Goal: Task Accomplishment & Management: Use online tool/utility

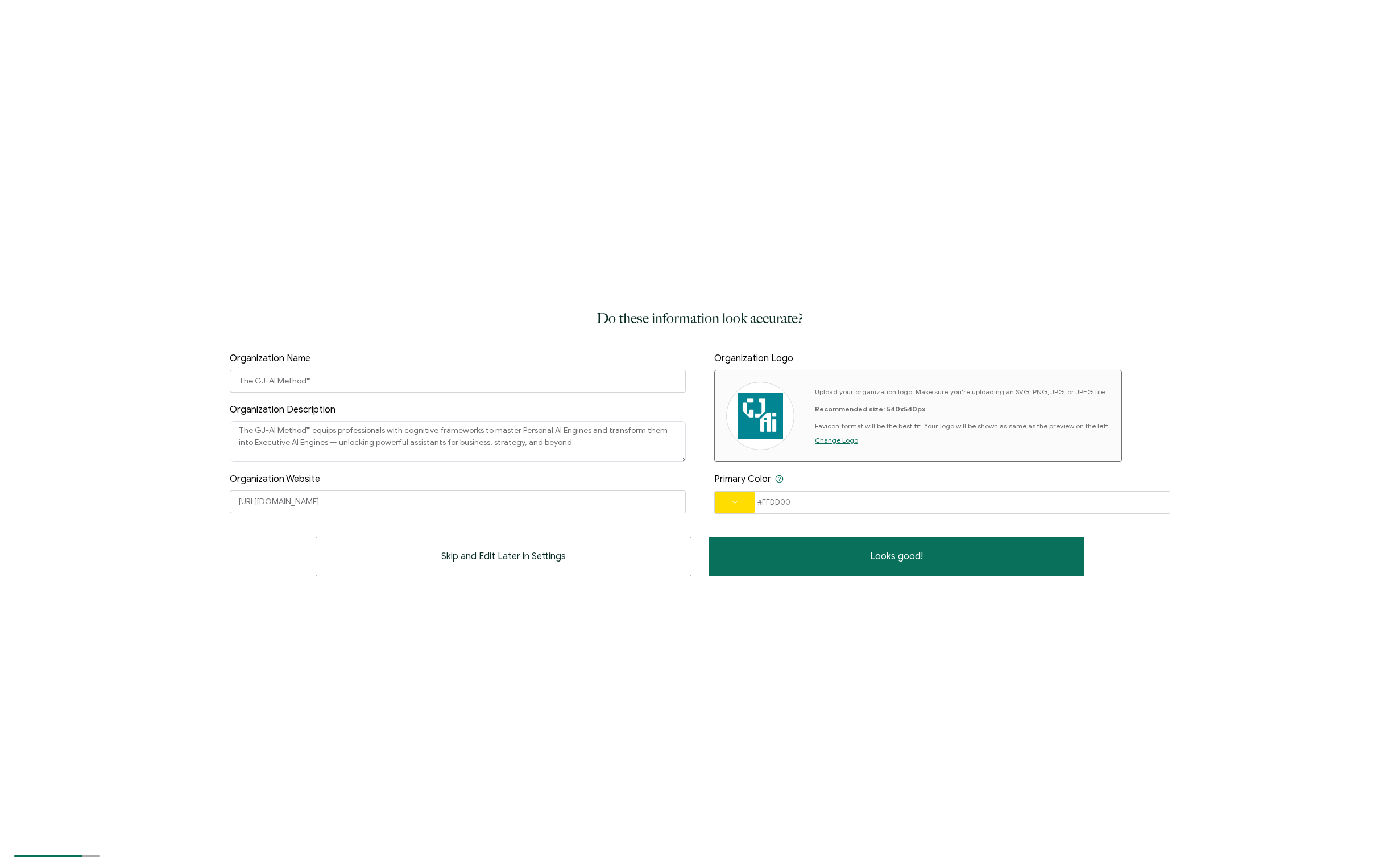
click at [762, 418] on img at bounding box center [760, 416] width 46 height 46
drag, startPoint x: 801, startPoint y: 500, endPoint x: 735, endPoint y: 497, distance: 66.1
click at [735, 497] on div "#FFDD00" at bounding box center [943, 502] width 456 height 23
paste input "015aa7"
type input "015aa7"
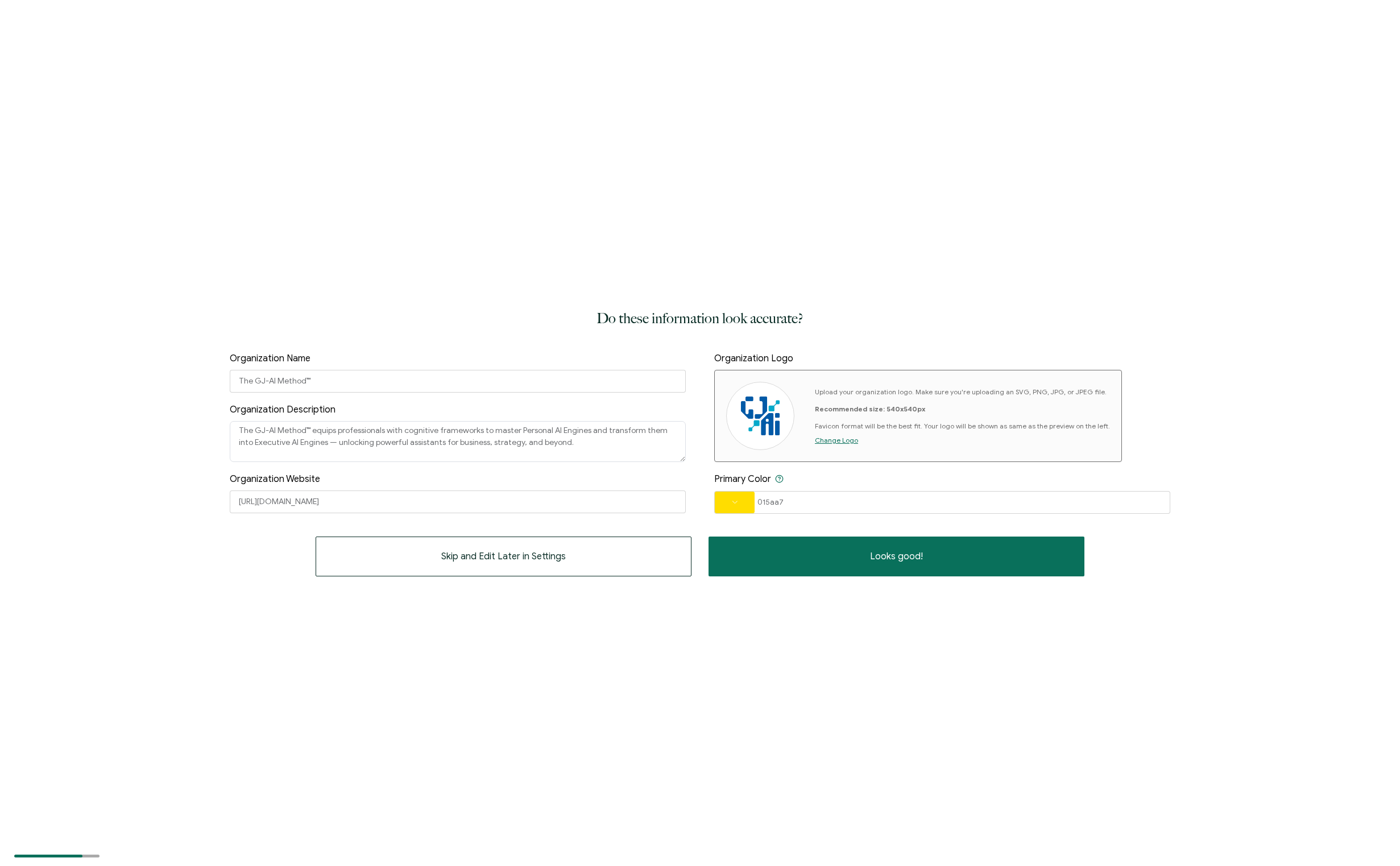
click at [751, 502] on span at bounding box center [735, 502] width 40 height 6
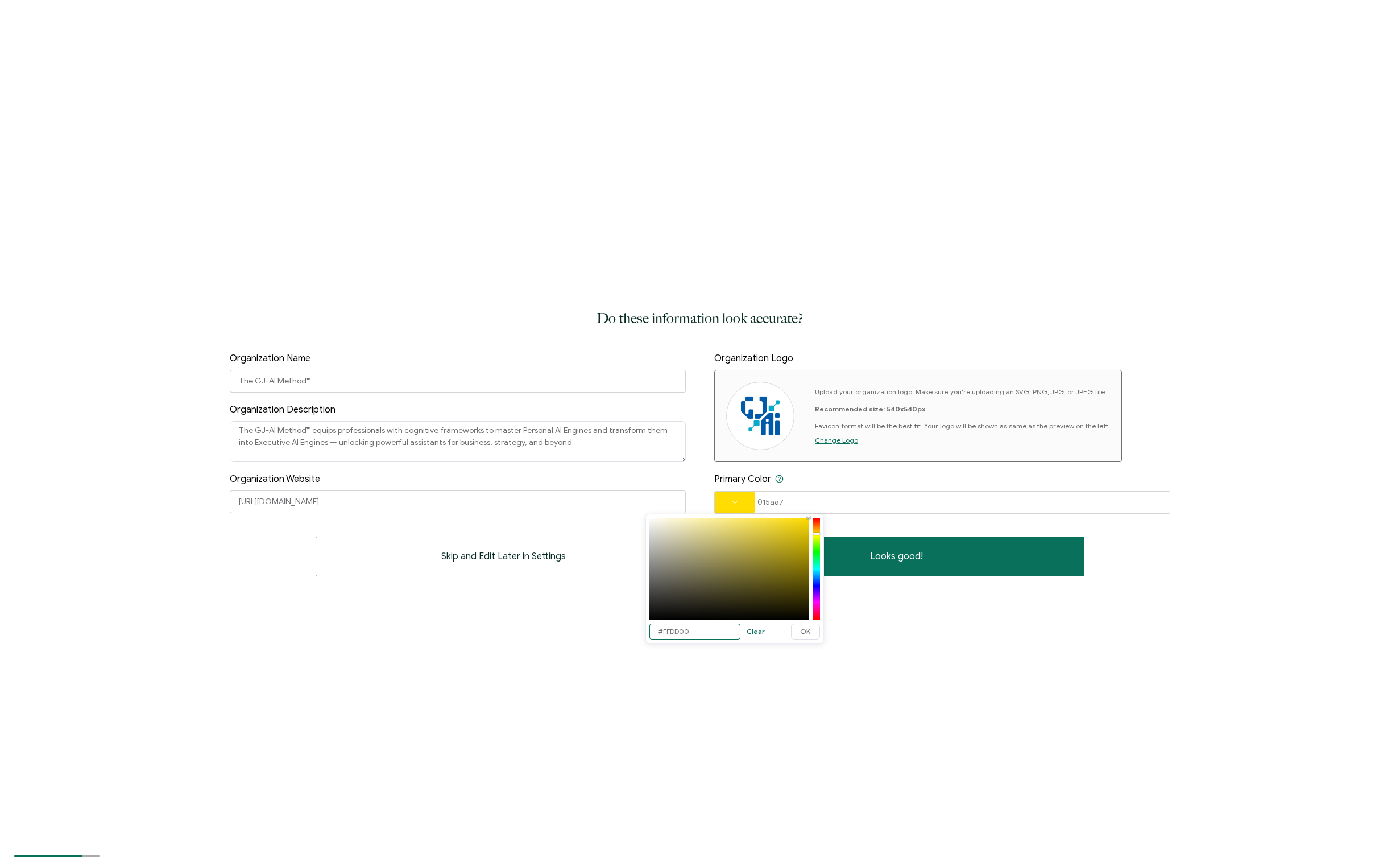
click at [718, 631] on input "#FFDD00" at bounding box center [695, 631] width 91 height 16
paste input "015aa7"
type input "#015AA7"
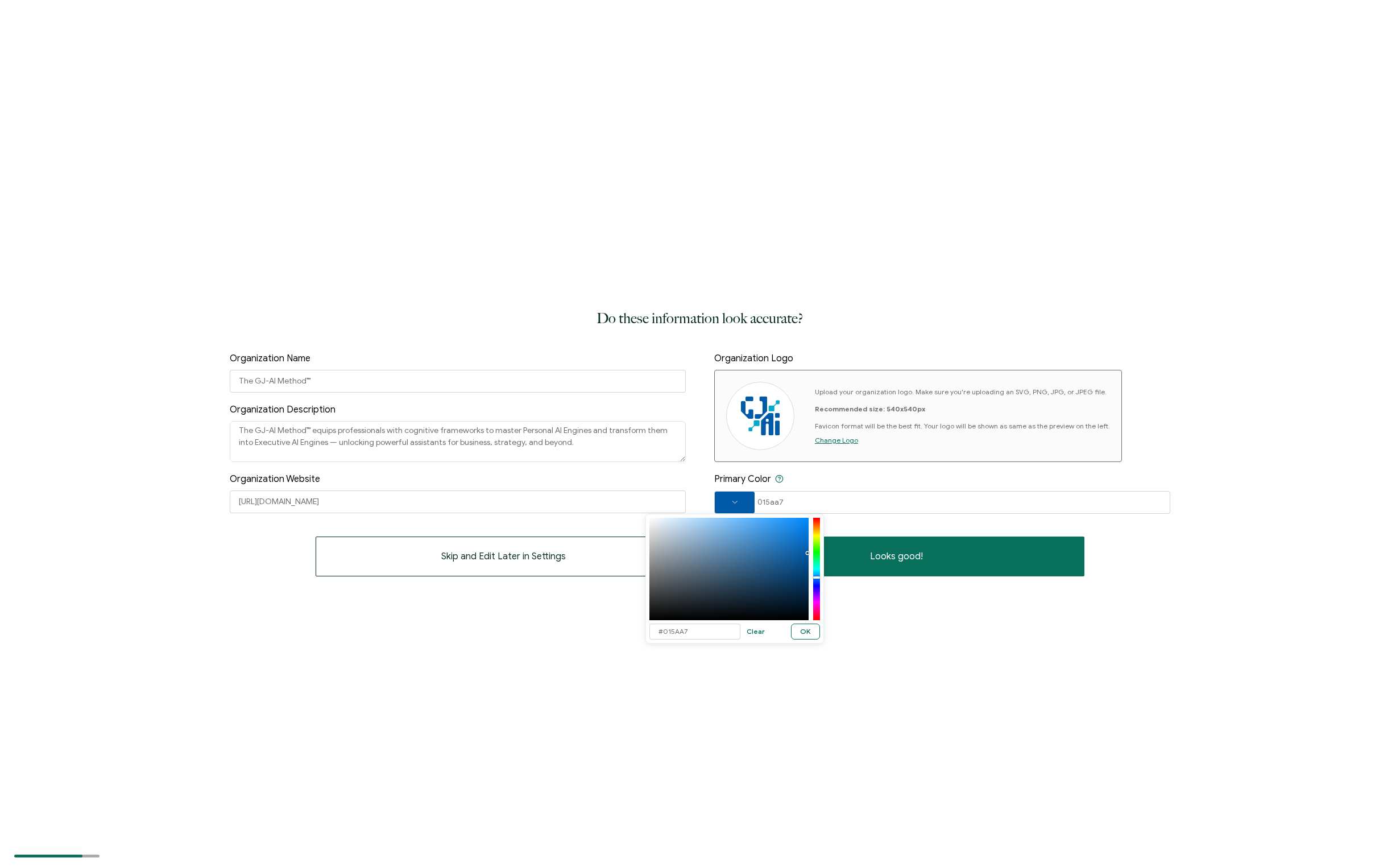
click at [812, 629] on button "OK" at bounding box center [806, 631] width 29 height 16
type input "#015AA7"
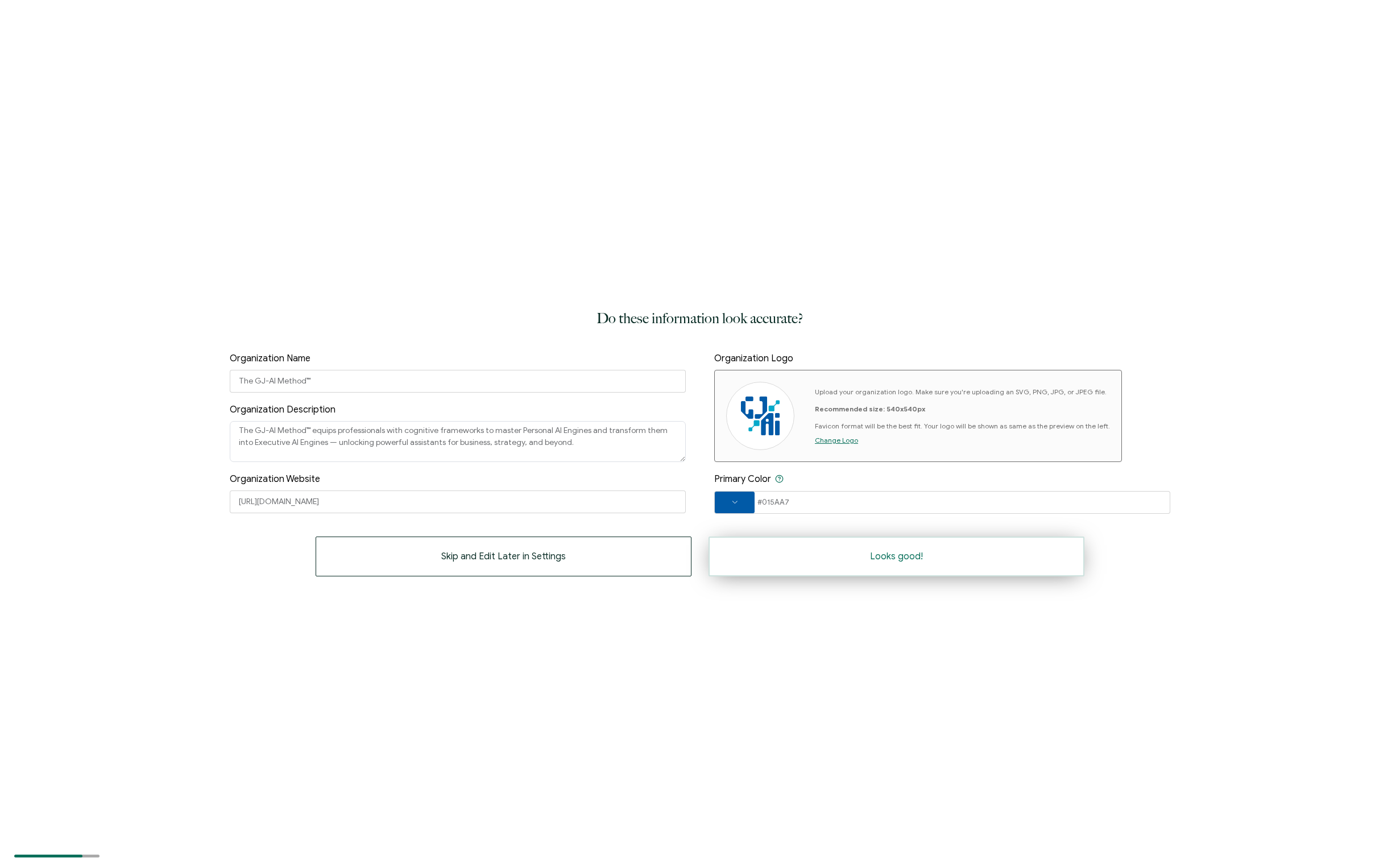
click at [931, 559] on button "Looks good!" at bounding box center [897, 557] width 376 height 40
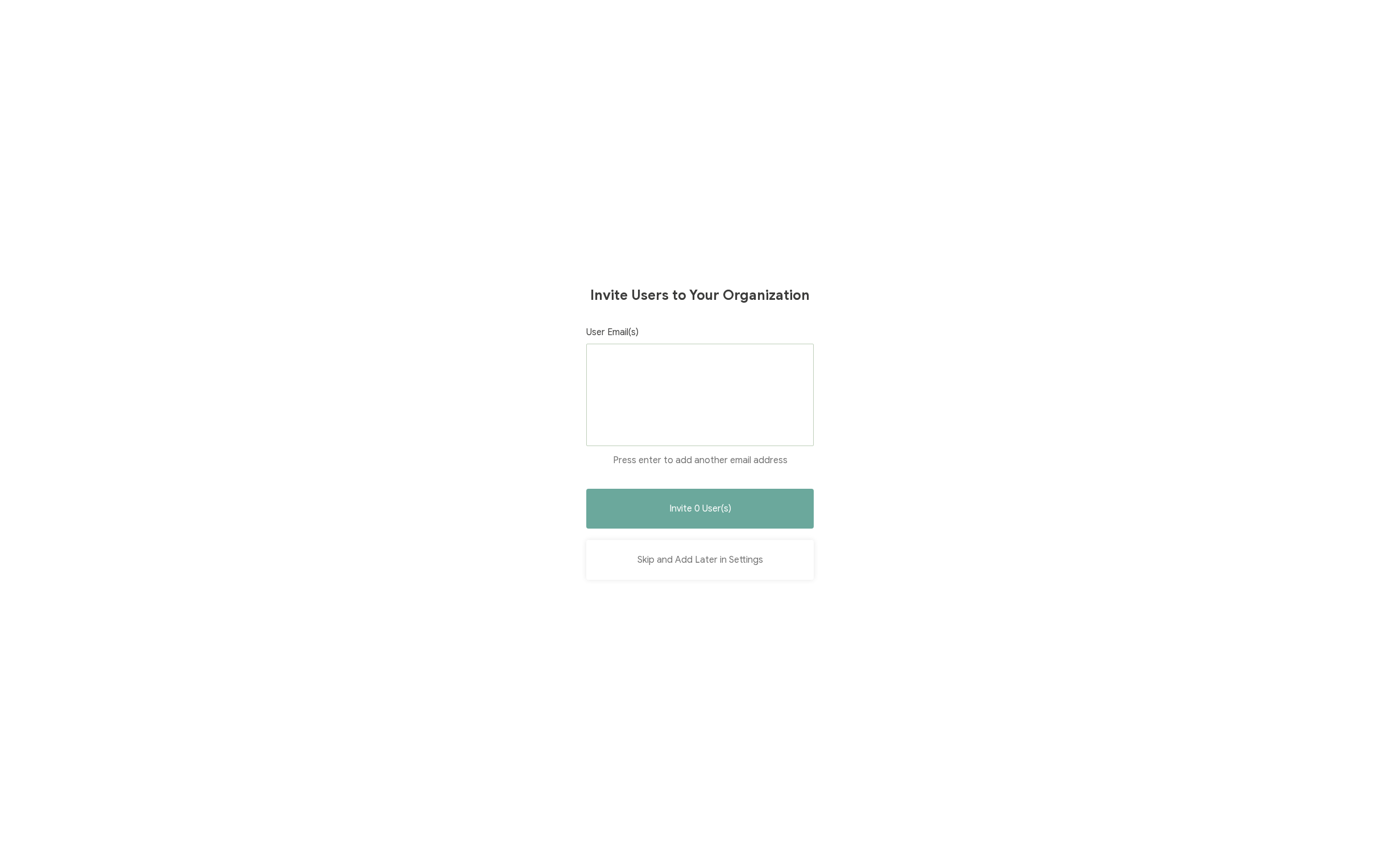
click at [742, 559] on button "Skip and Add Later in Settings" at bounding box center [700, 559] width 227 height 40
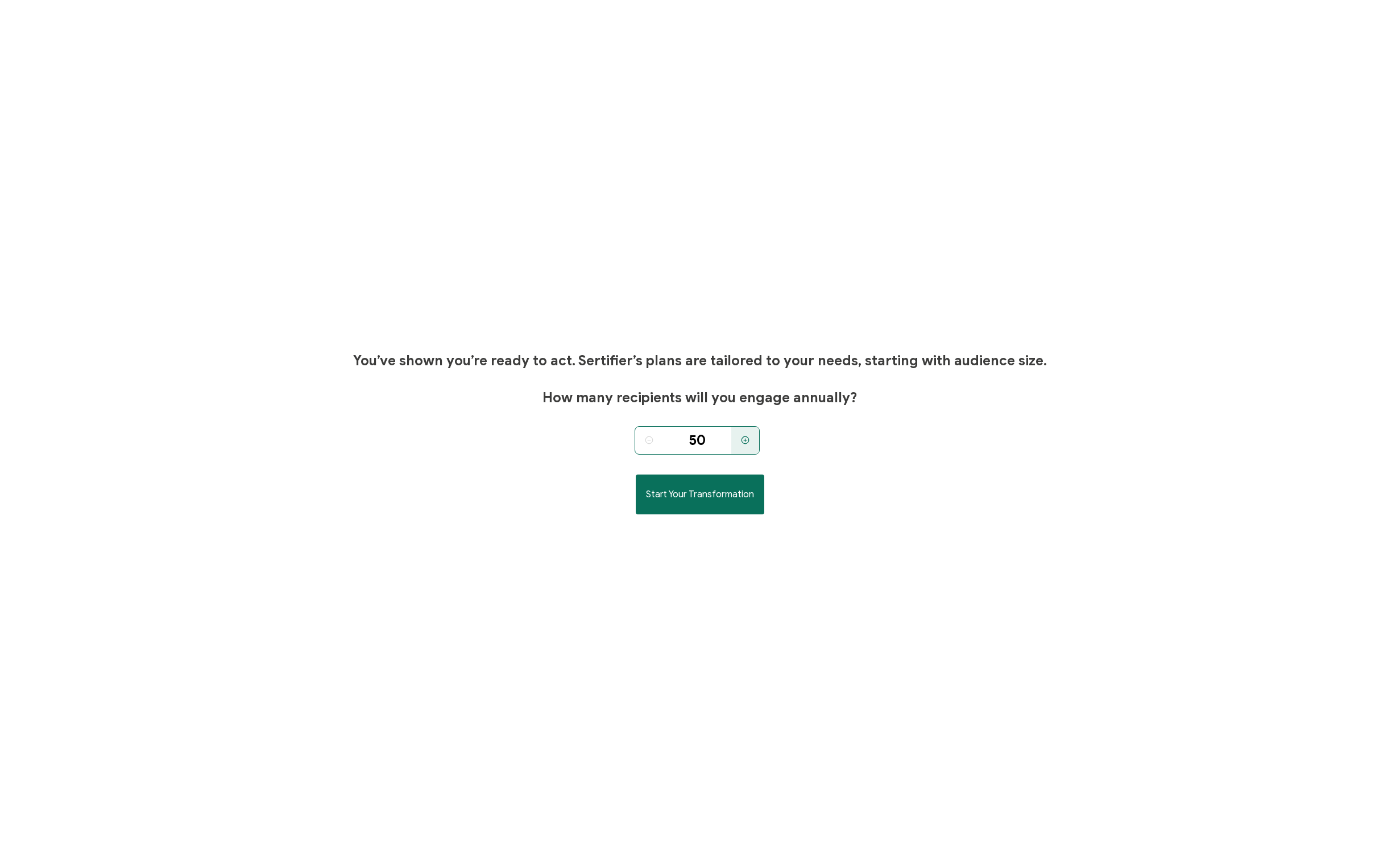
click at [745, 437] on icon at bounding box center [745, 439] width 8 height 8
click at [747, 439] on icon at bounding box center [745, 439] width 8 height 8
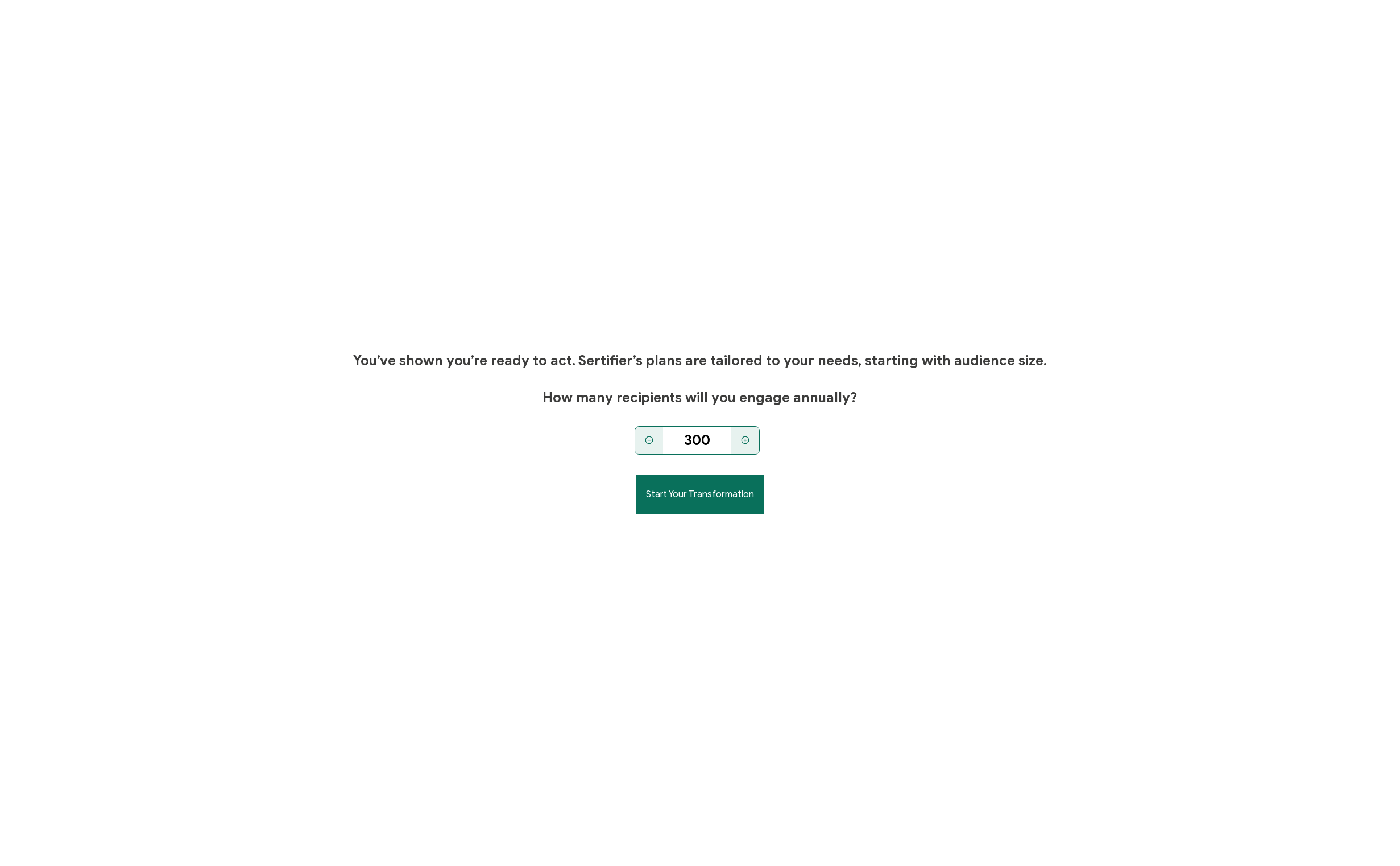
click at [650, 442] on icon at bounding box center [649, 439] width 8 height 8
click at [746, 440] on icon at bounding box center [746, 440] width 0 height 3
click at [746, 440] on icon at bounding box center [745, 440] width 3 height 0
type input "400"
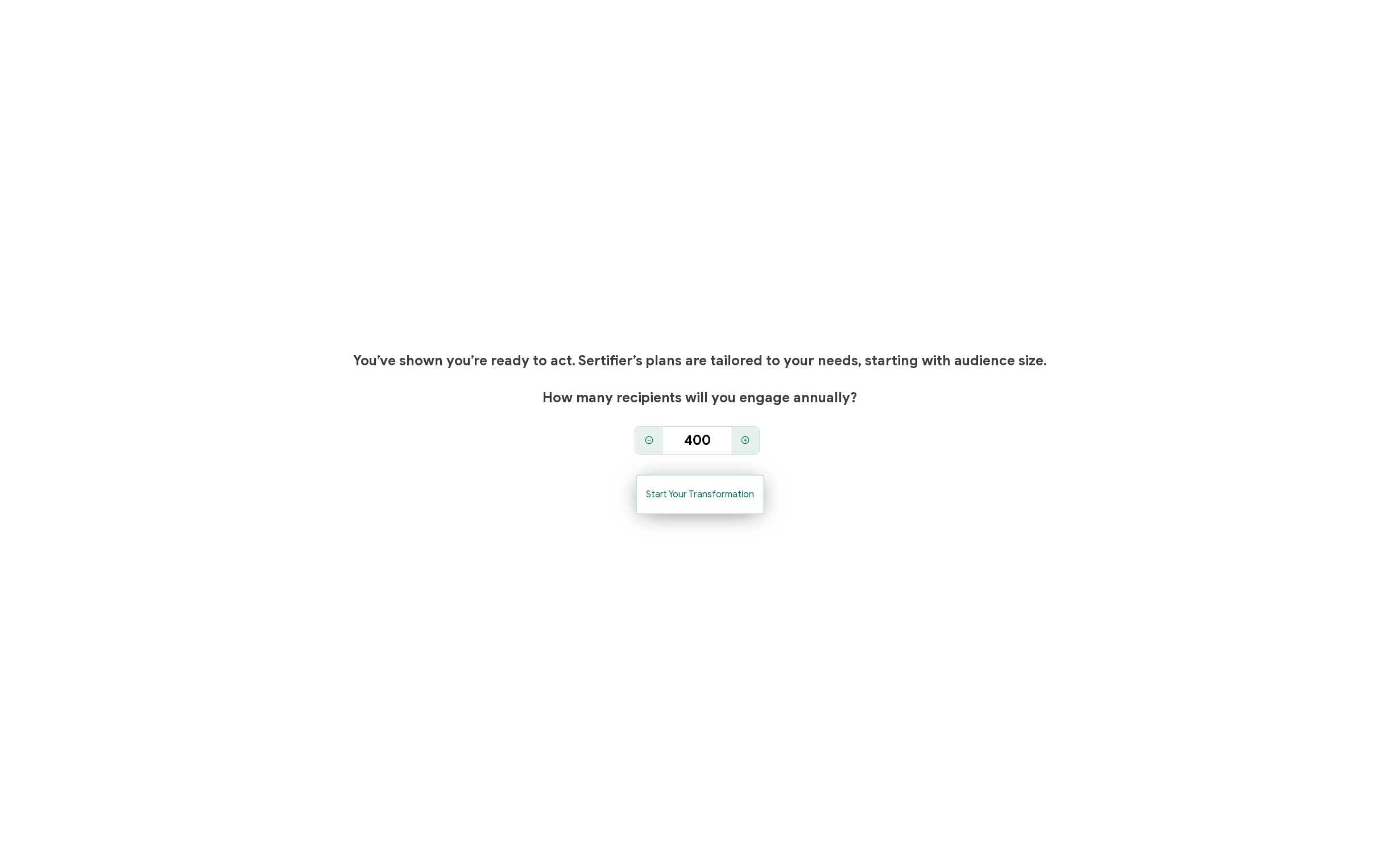
click at [718, 499] on span "Start Your Transformation" at bounding box center [700, 495] width 108 height 9
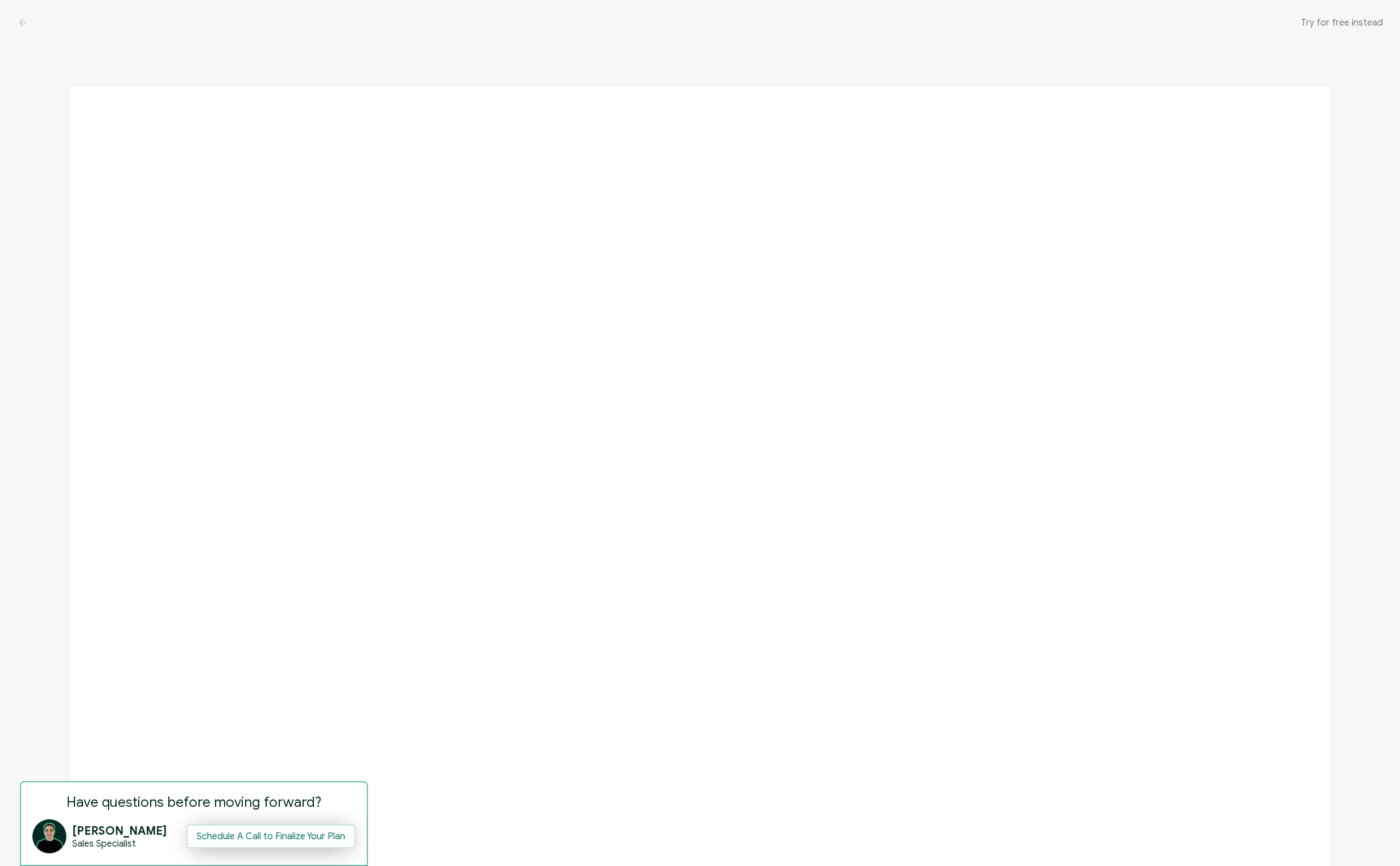
click at [246, 840] on button "Schedule A Call to Finalize Your Plan" at bounding box center [270, 836] width 169 height 24
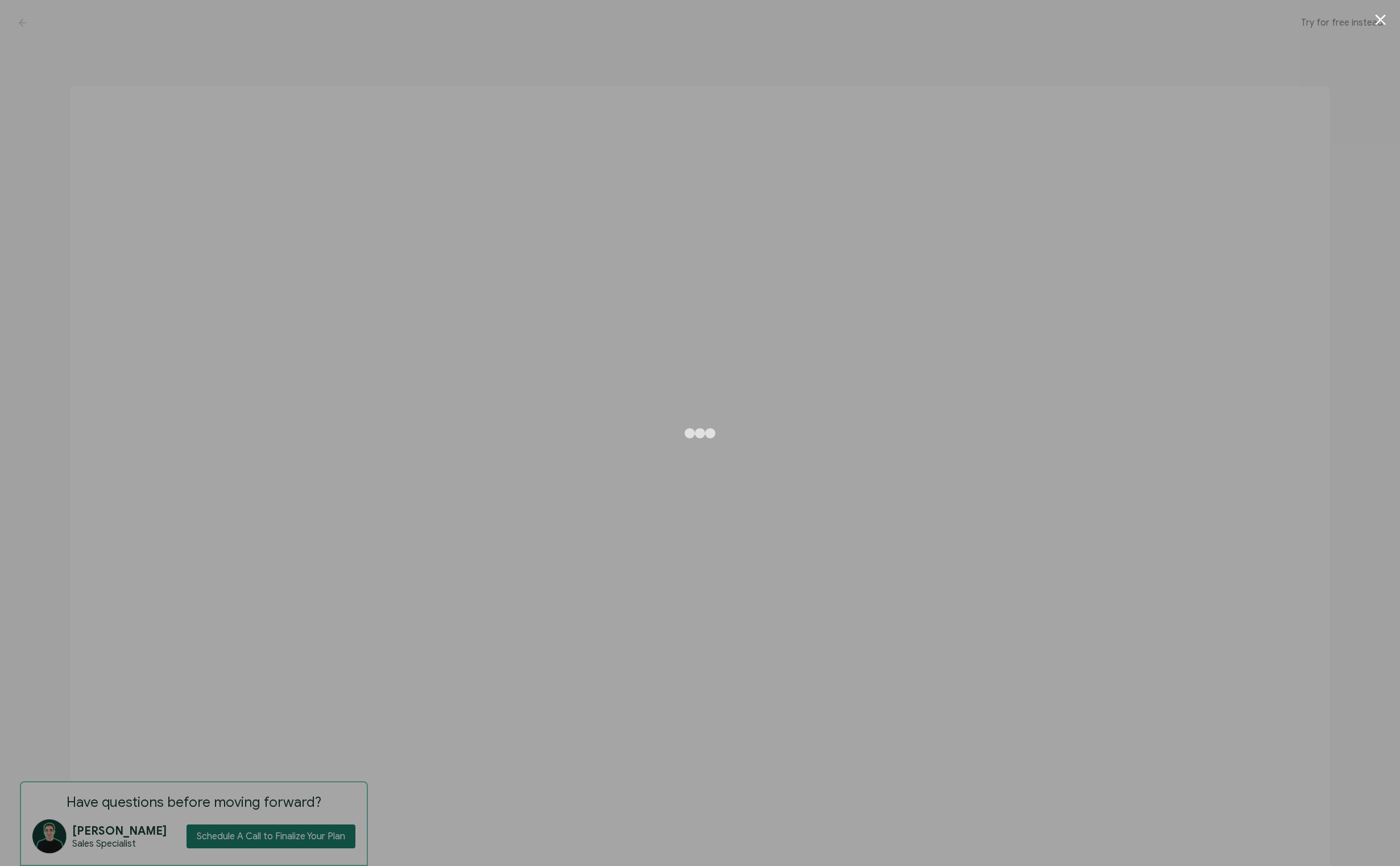
click at [186, 444] on div at bounding box center [700, 433] width 1400 height 866
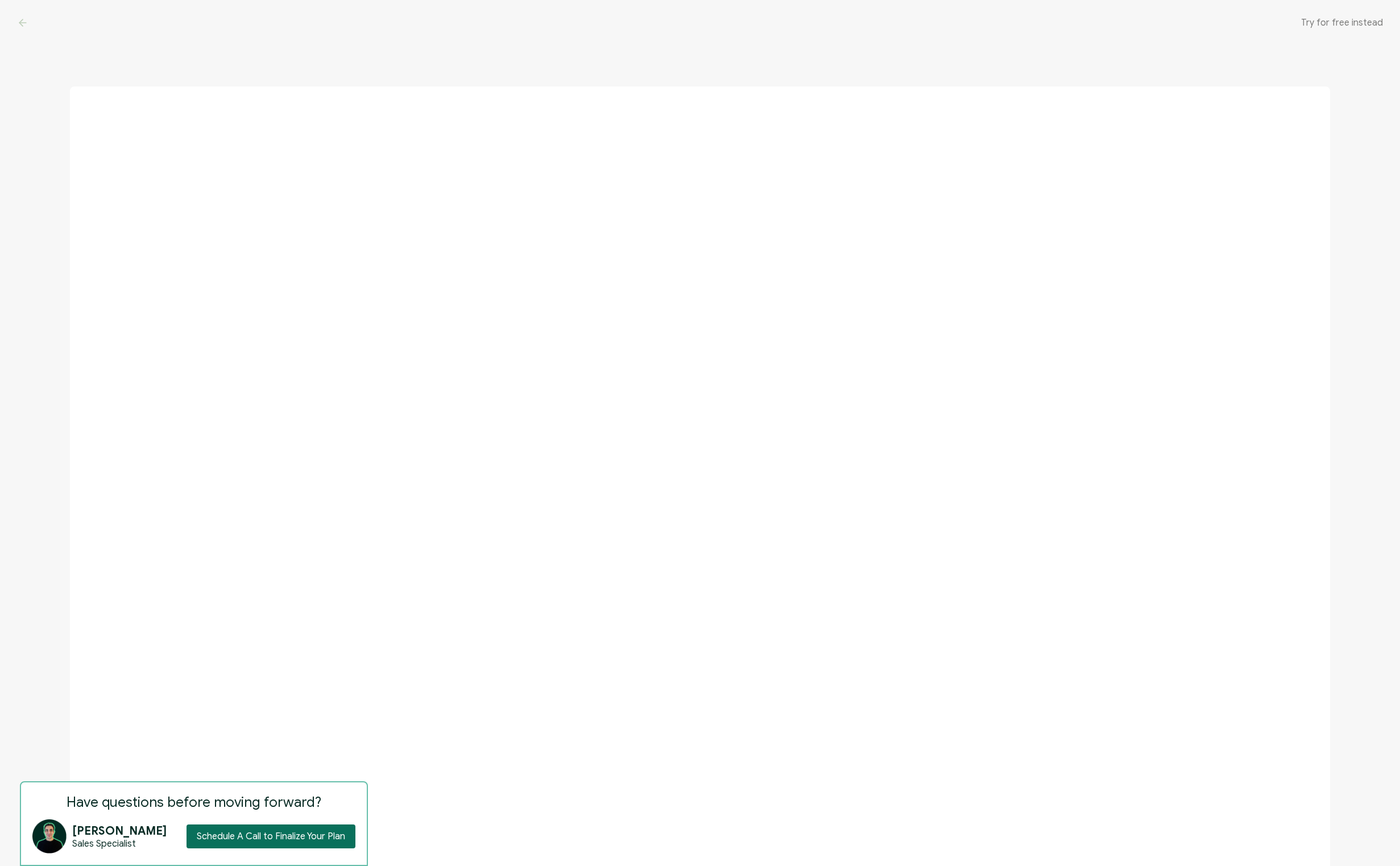
click at [1332, 22] on span "Try for free instead" at bounding box center [1343, 23] width 82 height 11
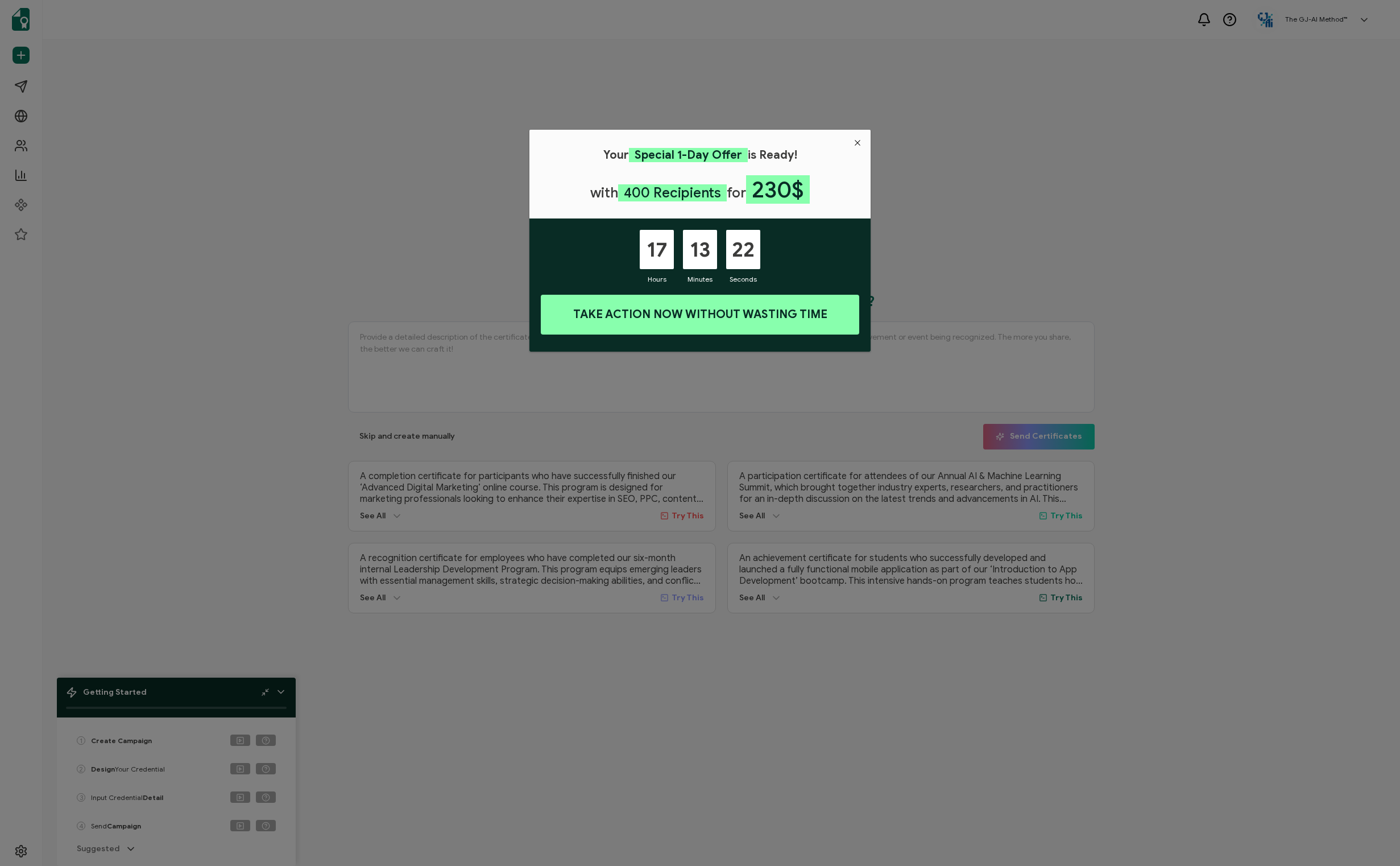
click at [858, 144] on icon "Close" at bounding box center [858, 142] width 9 height 9
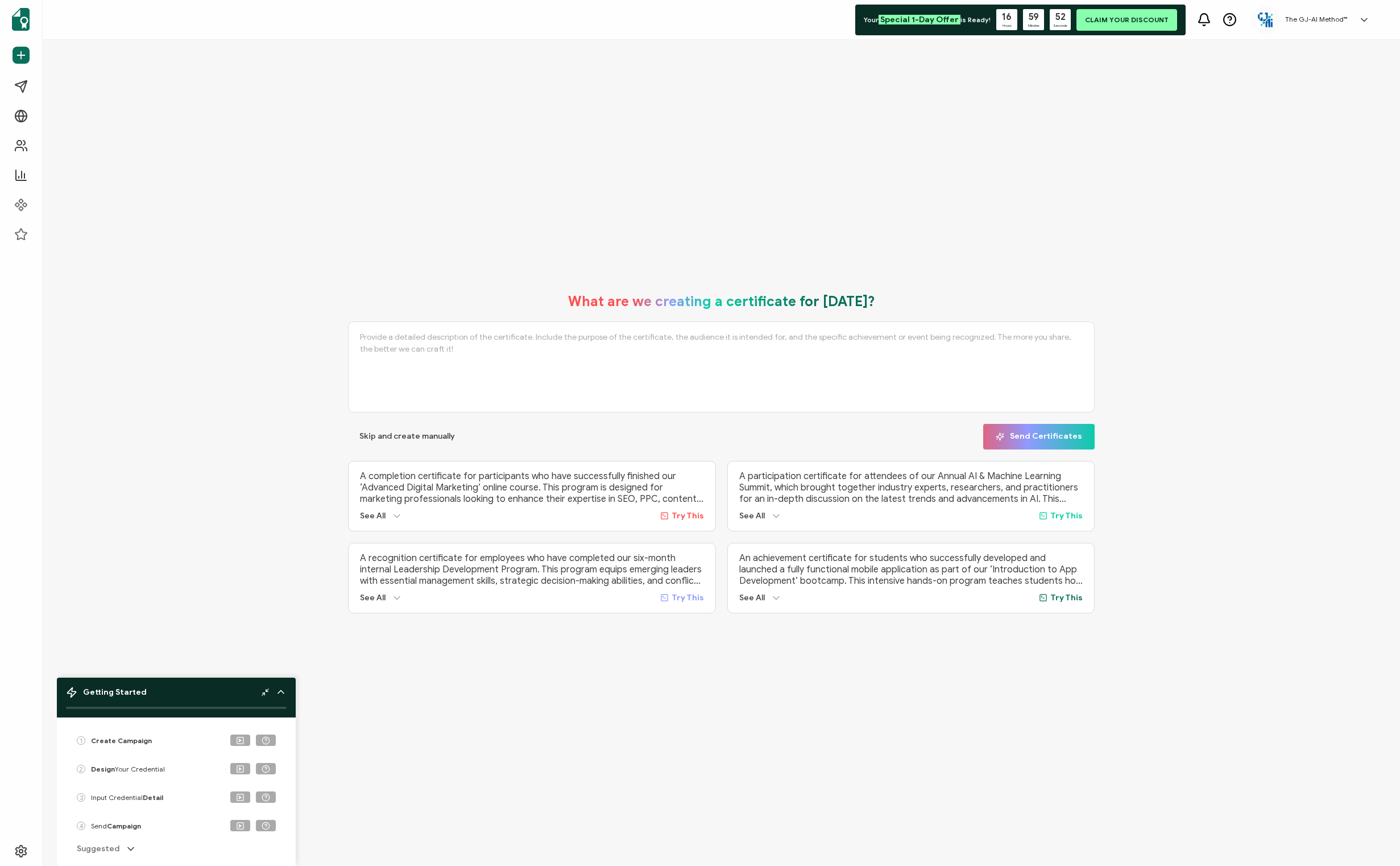
drag, startPoint x: 518, startPoint y: 366, endPoint x: 356, endPoint y: 324, distance: 167.4
click at [356, 324] on textarea at bounding box center [721, 367] width 747 height 91
paste textarea "The GJ-AI Method™ Certification Transforming Personal AI Engines into Executive…"
type textarea "The GJ-AI Method™ Certification Transforming Personal AI Engines into Executive…"
click at [1029, 434] on span "Send Certificates" at bounding box center [1039, 436] width 87 height 8
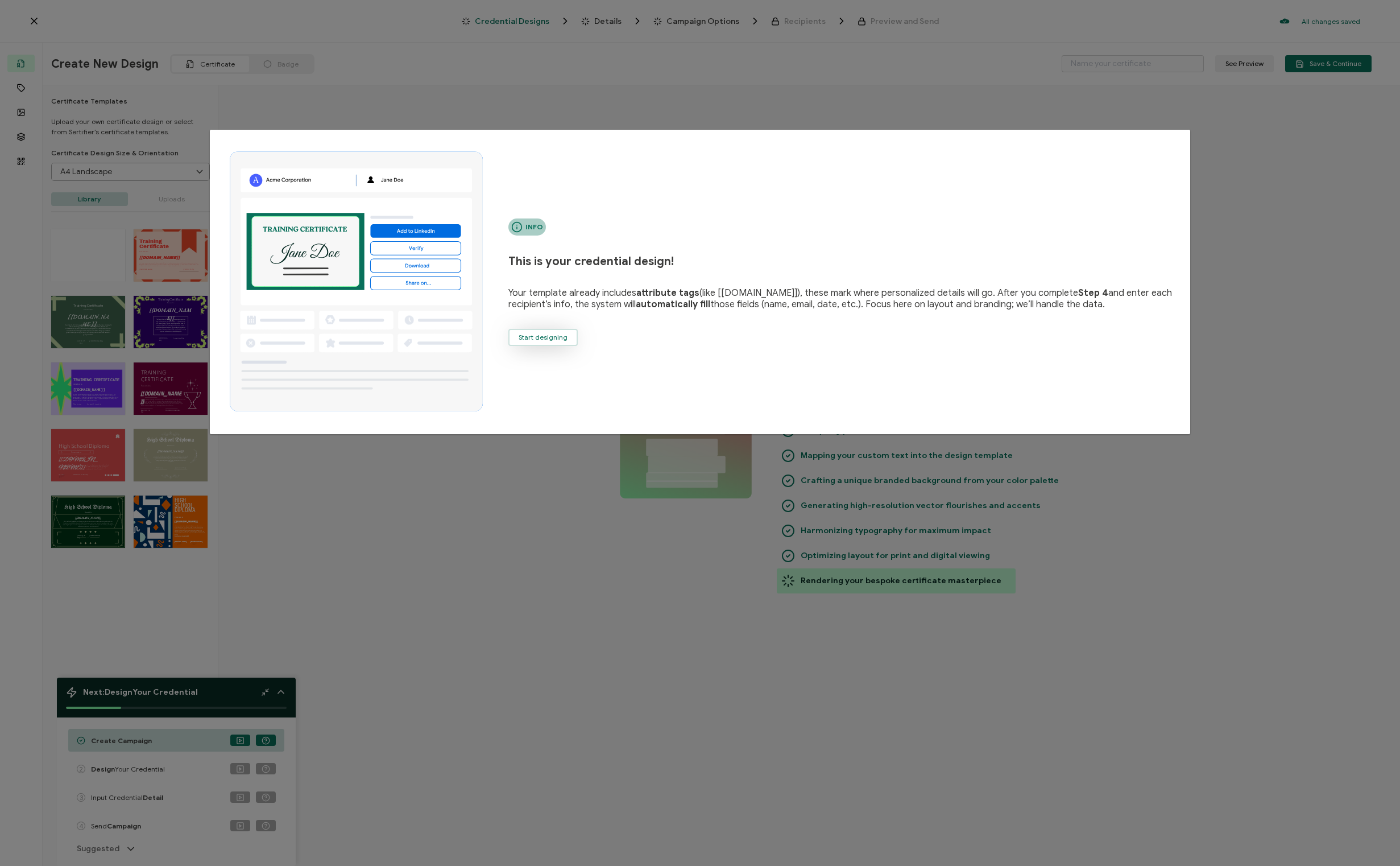
click at [546, 340] on span "Start designing" at bounding box center [543, 337] width 49 height 6
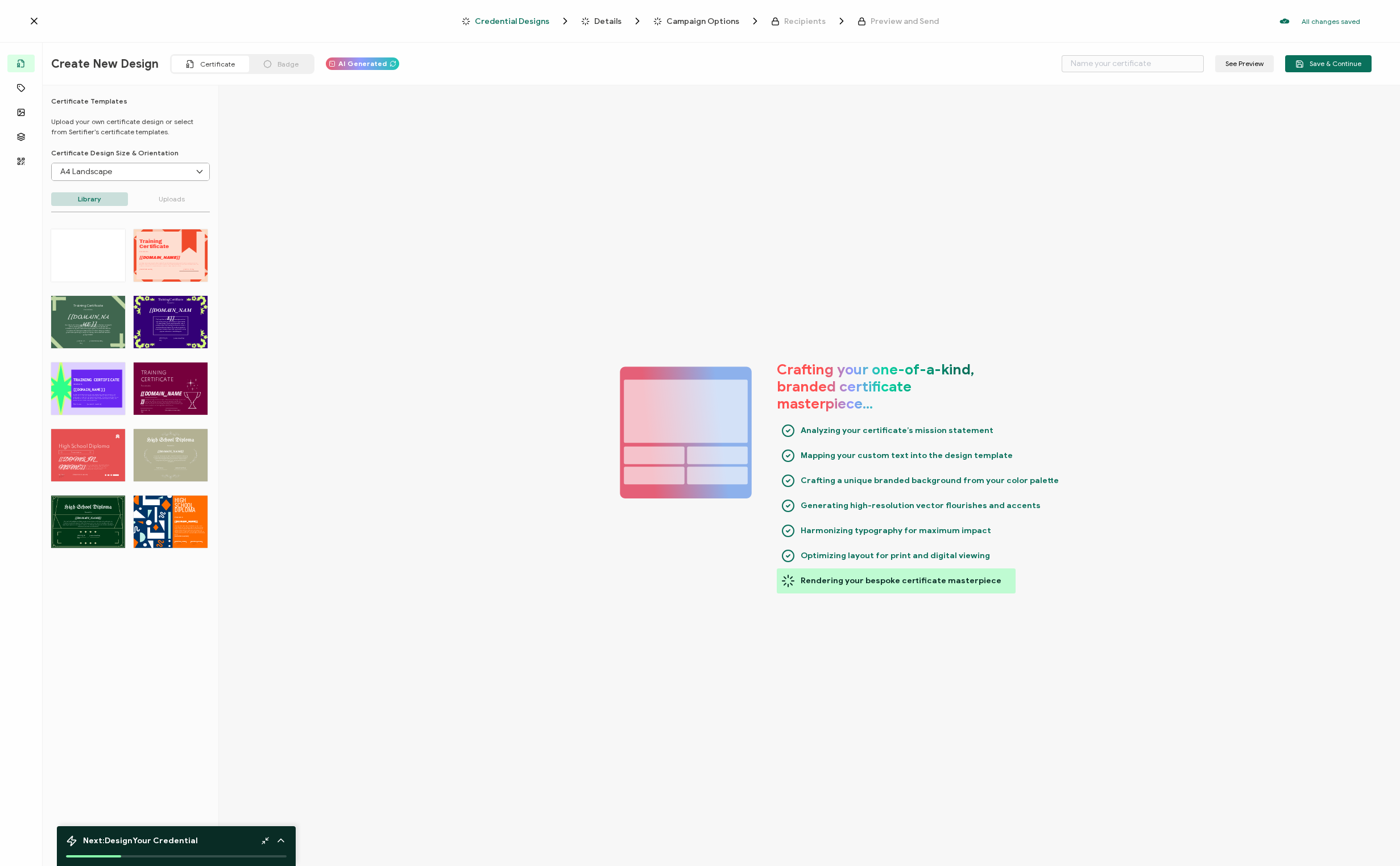
type input "Strouk"
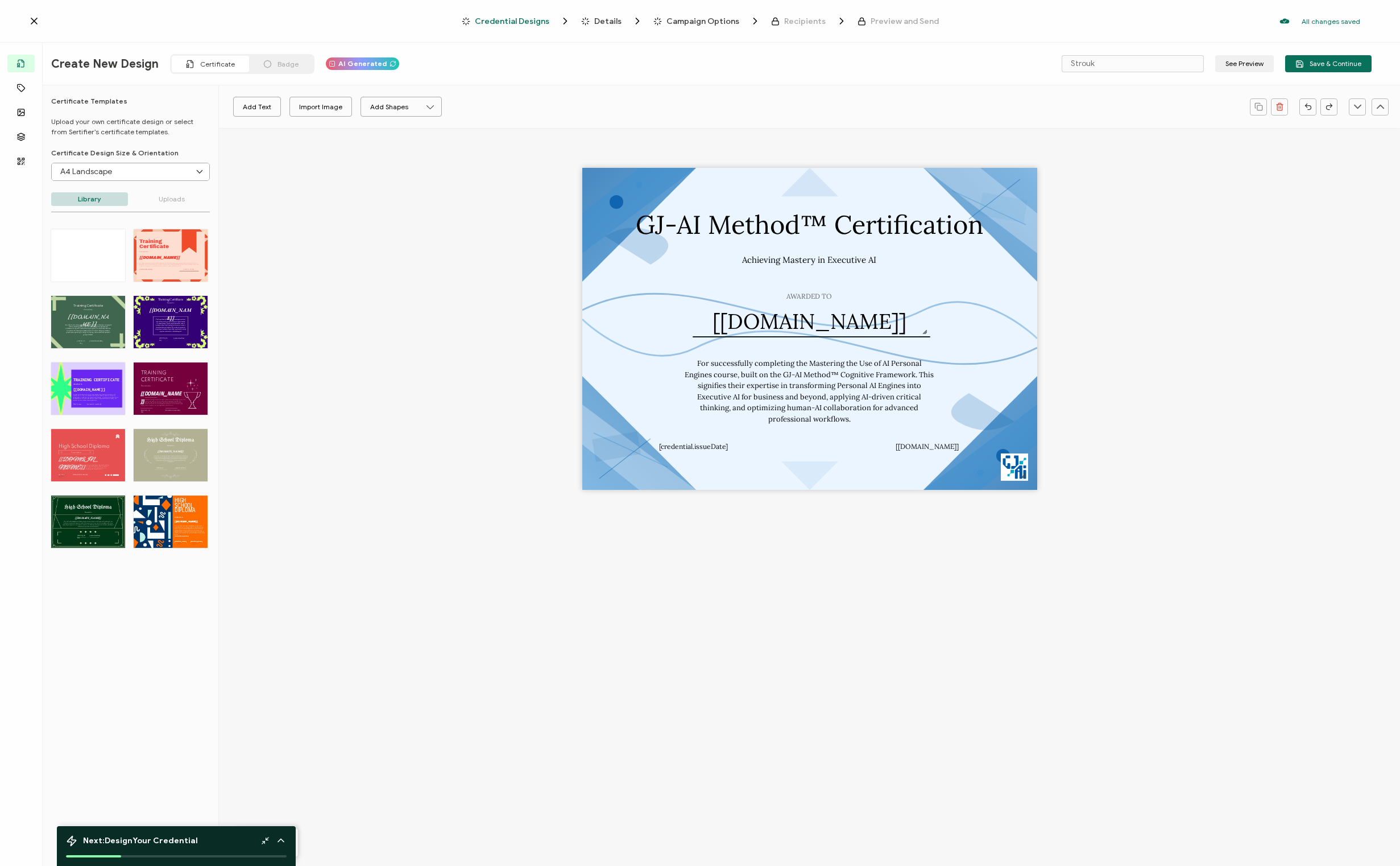
click at [194, 172] on icon at bounding box center [200, 172] width 15 height 17
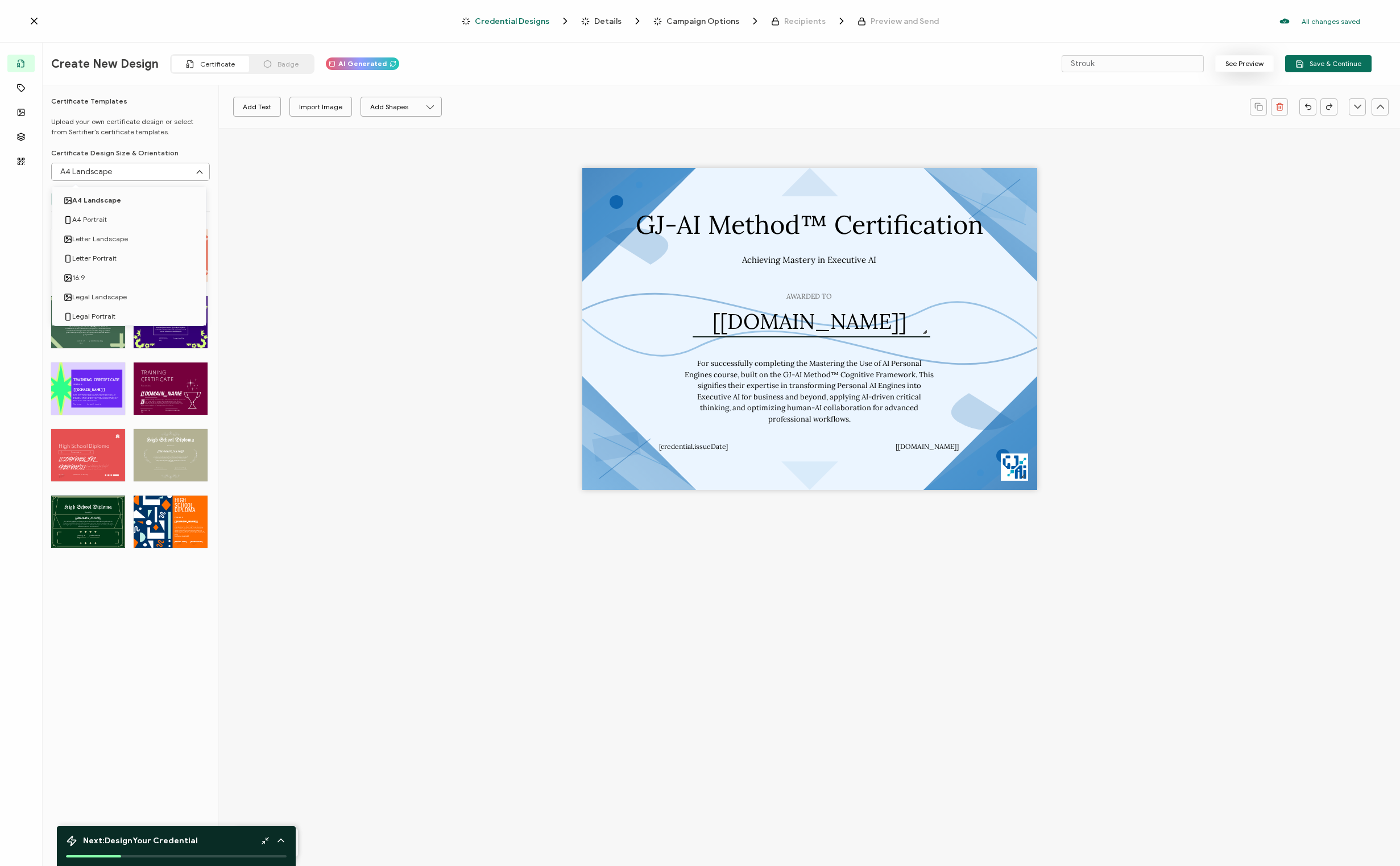
click at [1241, 67] on button "See Preview" at bounding box center [1245, 63] width 58 height 17
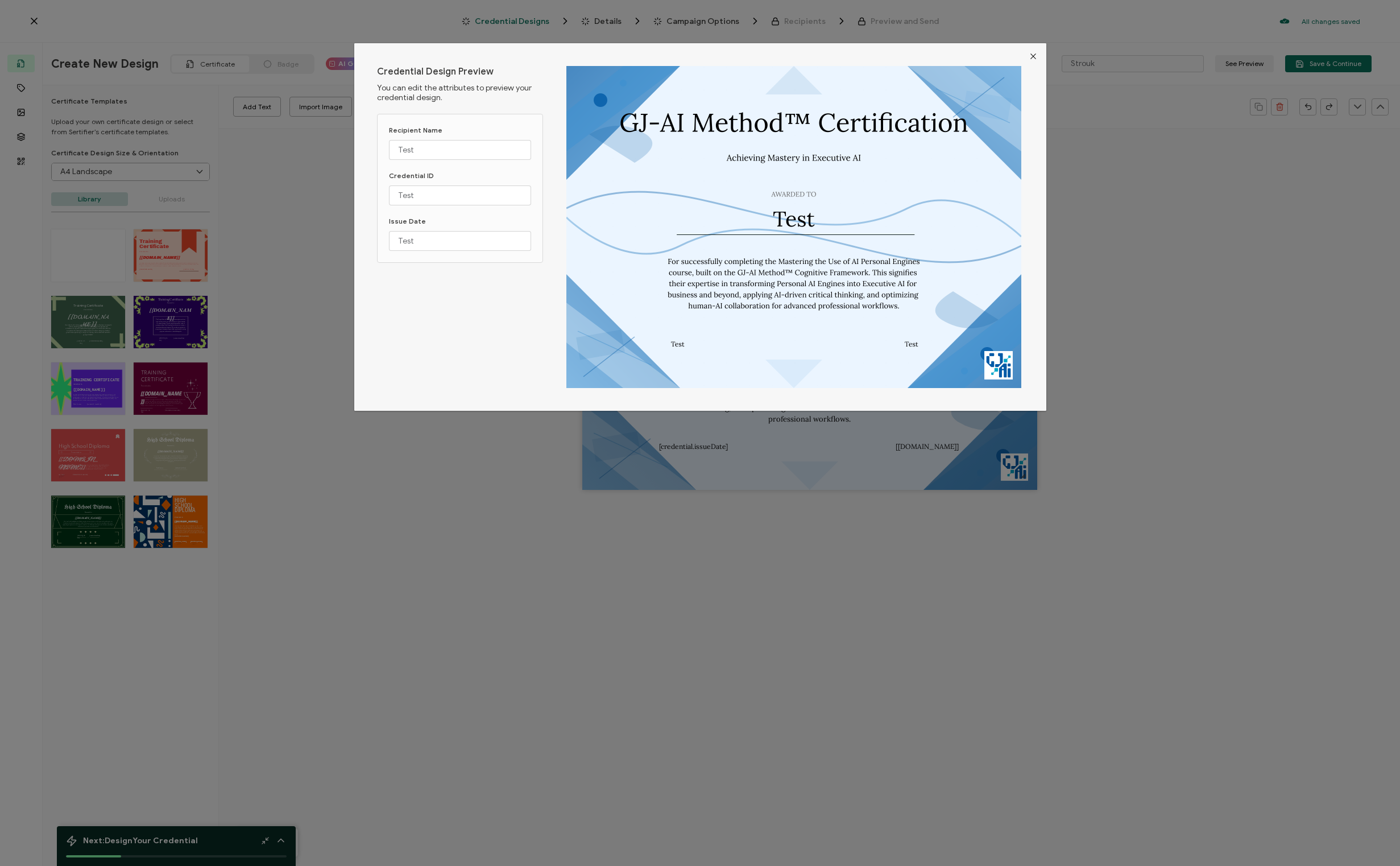
click at [1030, 56] on icon "Close" at bounding box center [1033, 57] width 9 height 9
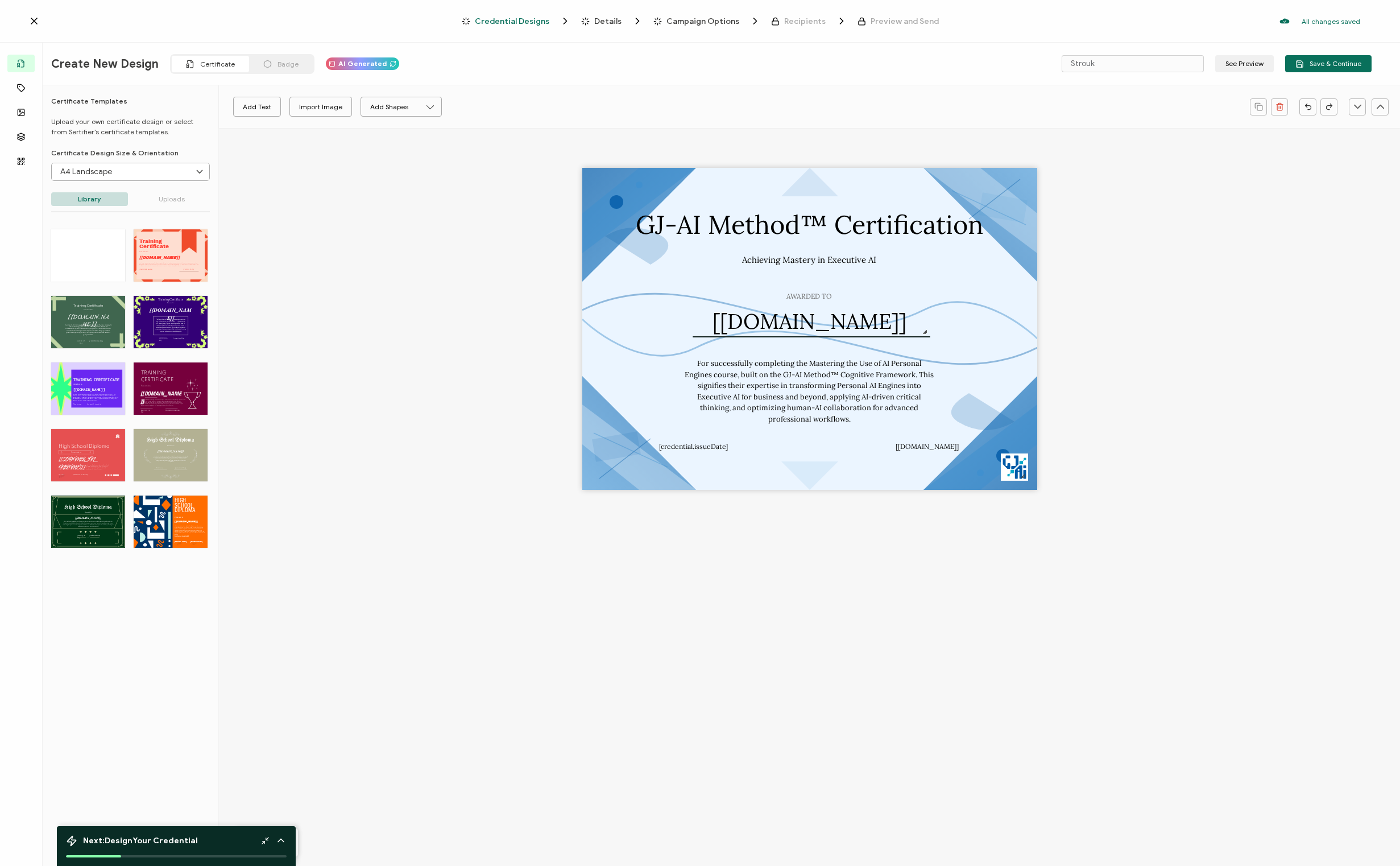
click at [175, 200] on p "Uploads" at bounding box center [172, 199] width 77 height 14
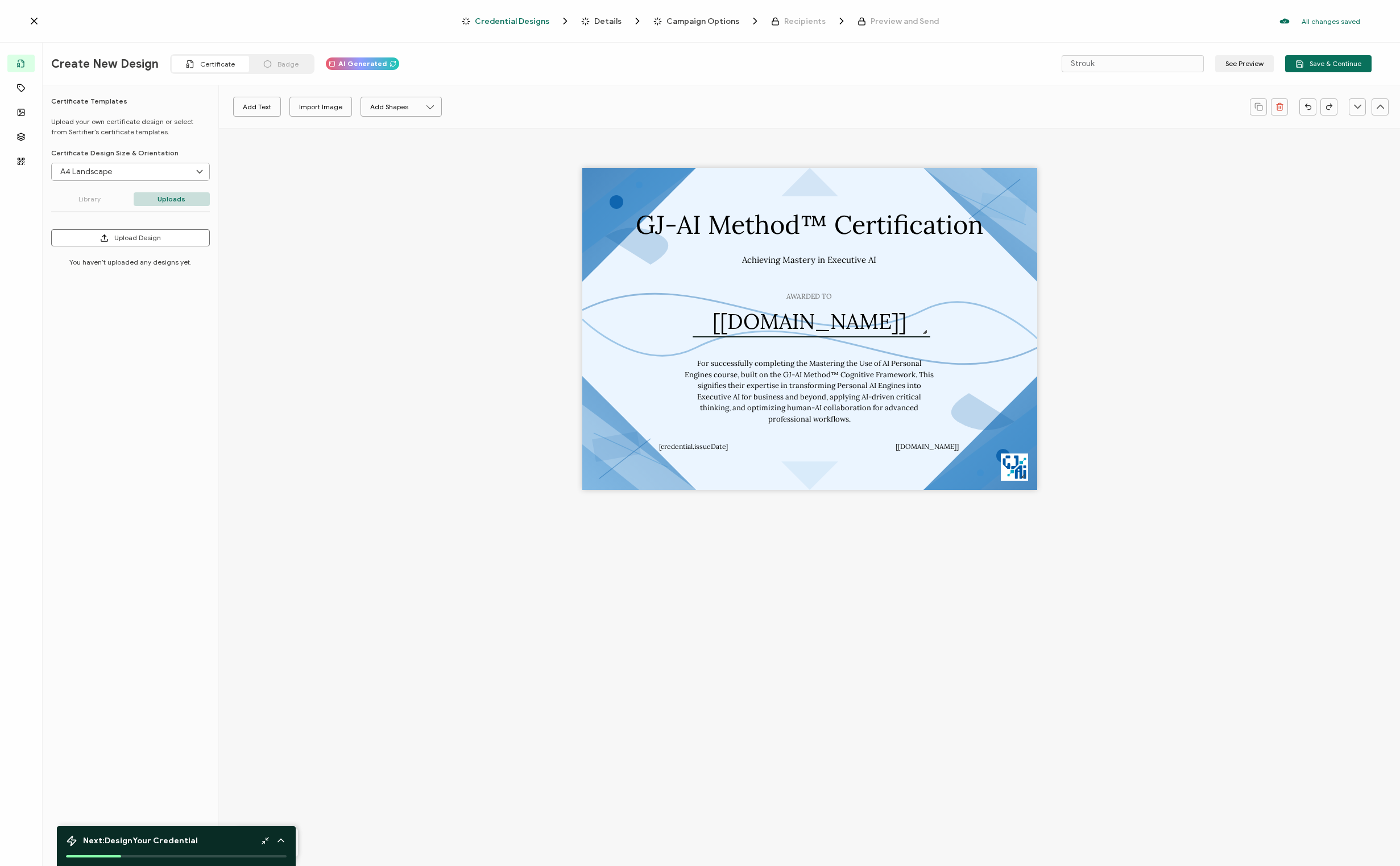
click at [679, 22] on span "Campaign Options" at bounding box center [703, 21] width 73 height 8
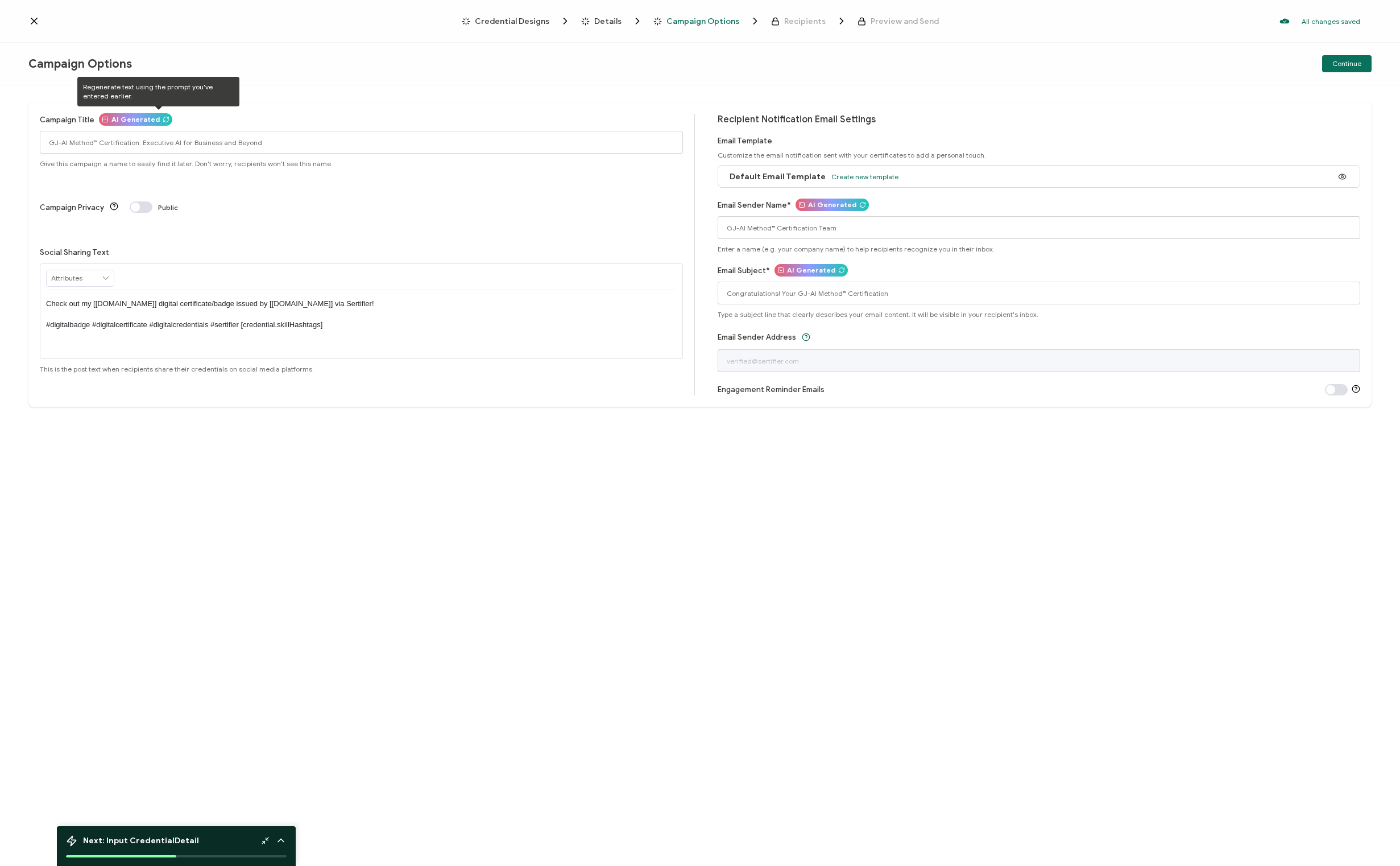
click at [162, 120] on icon at bounding box center [165, 119] width 6 height 6
type input "The GJ-AI Method™ Certification: Mastering Executive AI"
click at [143, 202] on span at bounding box center [141, 207] width 23 height 11
click at [132, 202] on span at bounding box center [141, 207] width 23 height 11
click at [107, 270] on icon at bounding box center [105, 277] width 10 height 16
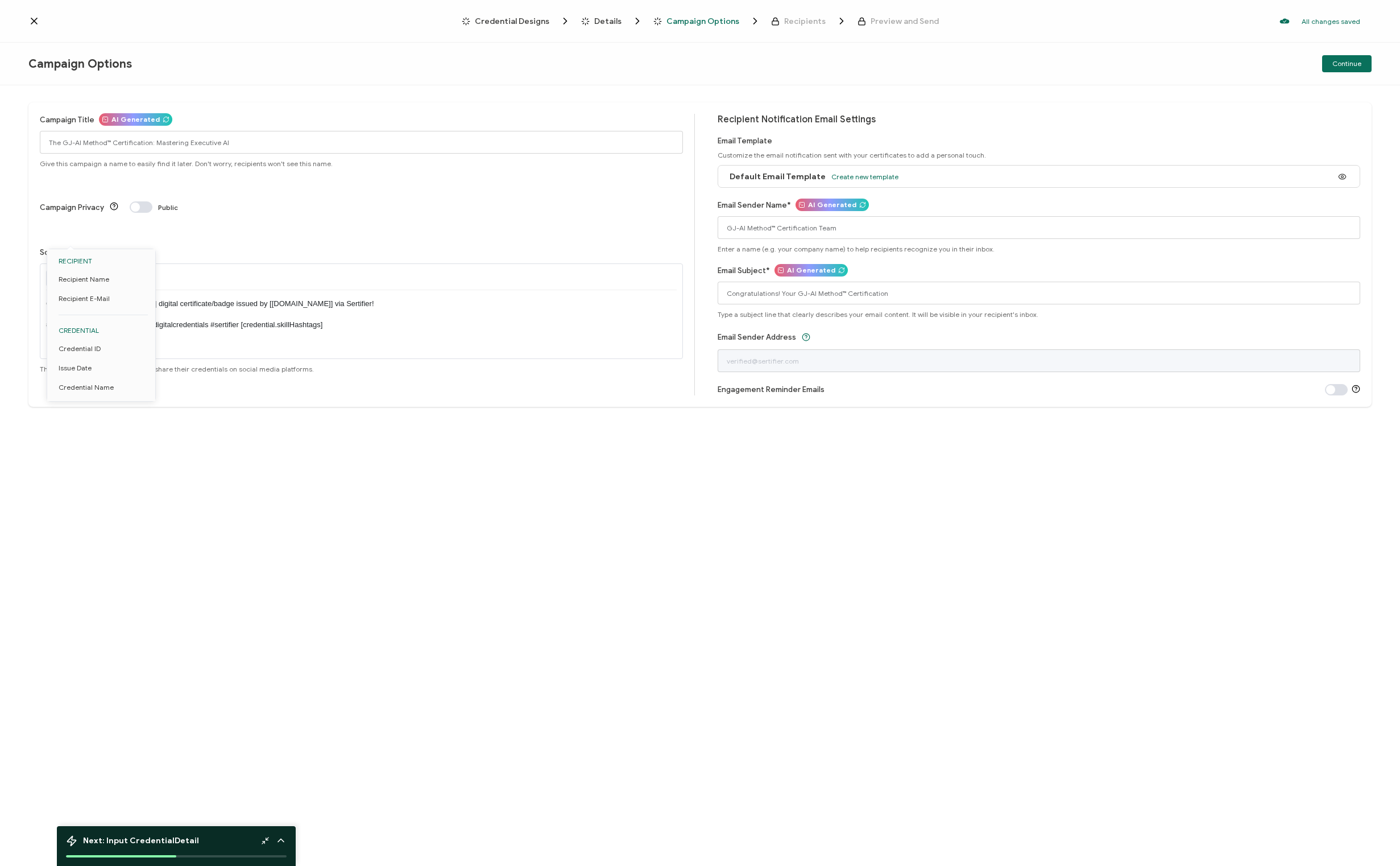
click at [145, 264] on div at bounding box center [360, 276] width 631 height 26
click at [502, 19] on span "Credential Designs" at bounding box center [512, 21] width 75 height 8
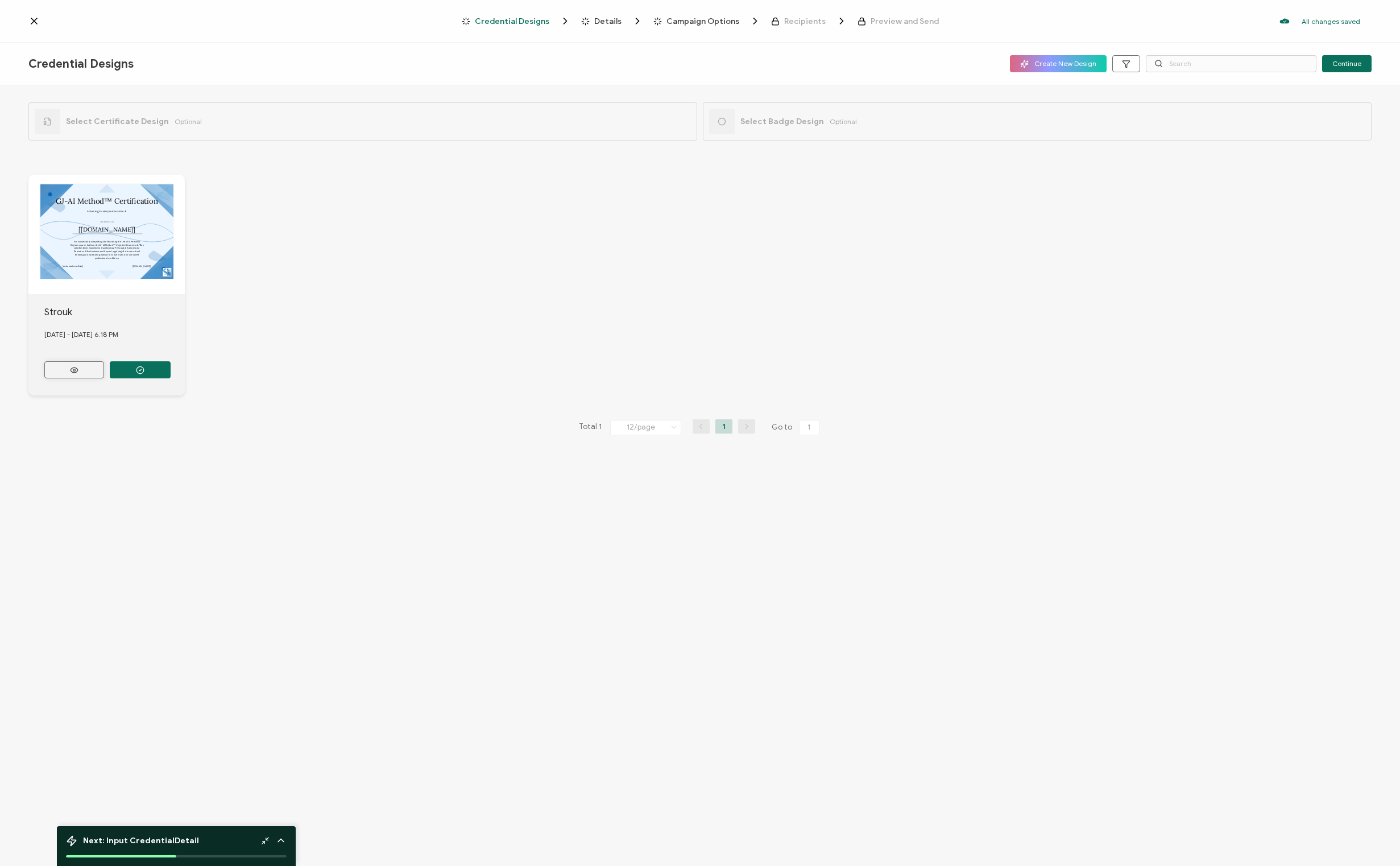
click at [81, 370] on icon at bounding box center [75, 370] width 15 height 8
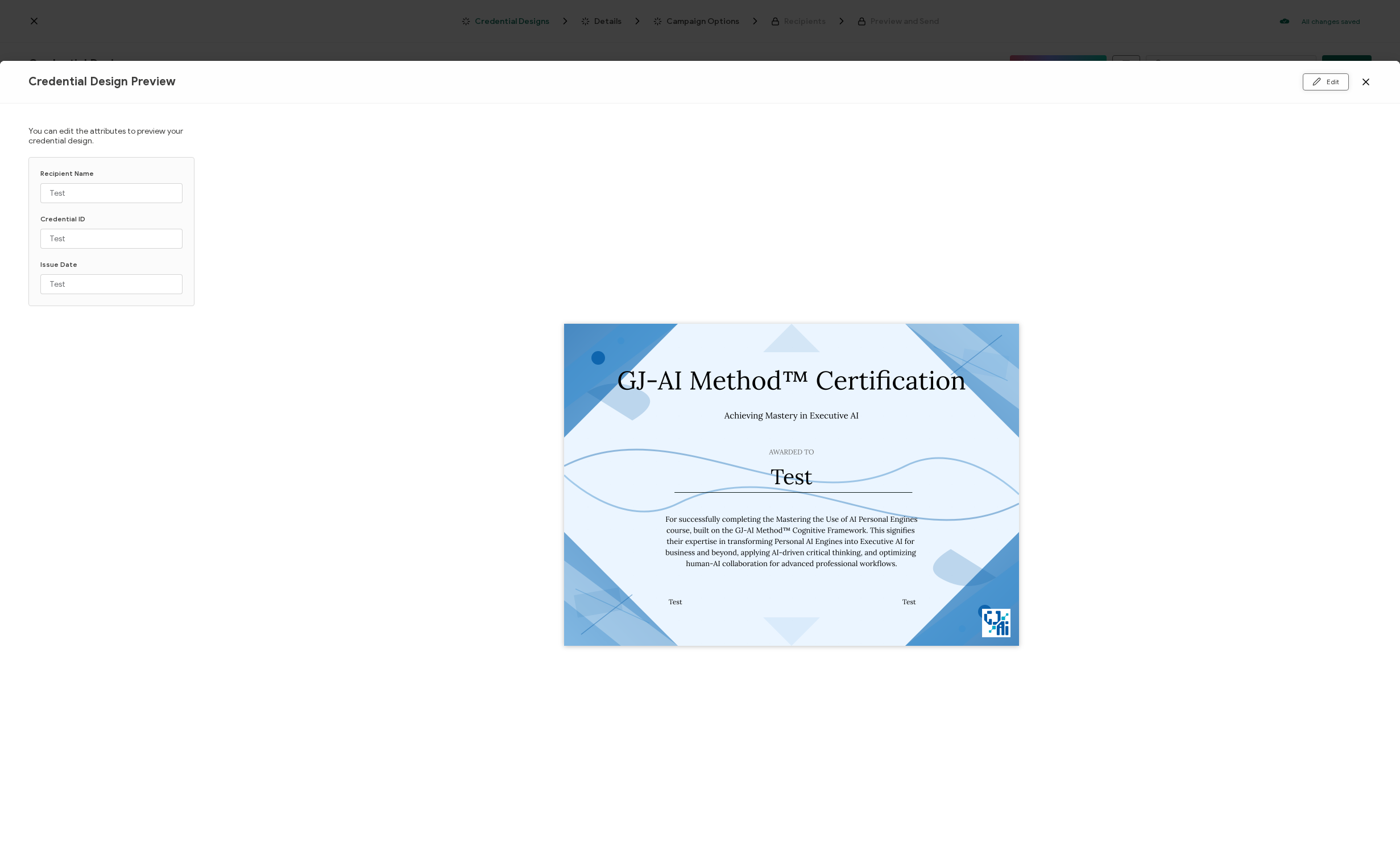
click at [1319, 84] on icon at bounding box center [1316, 81] width 8 height 8
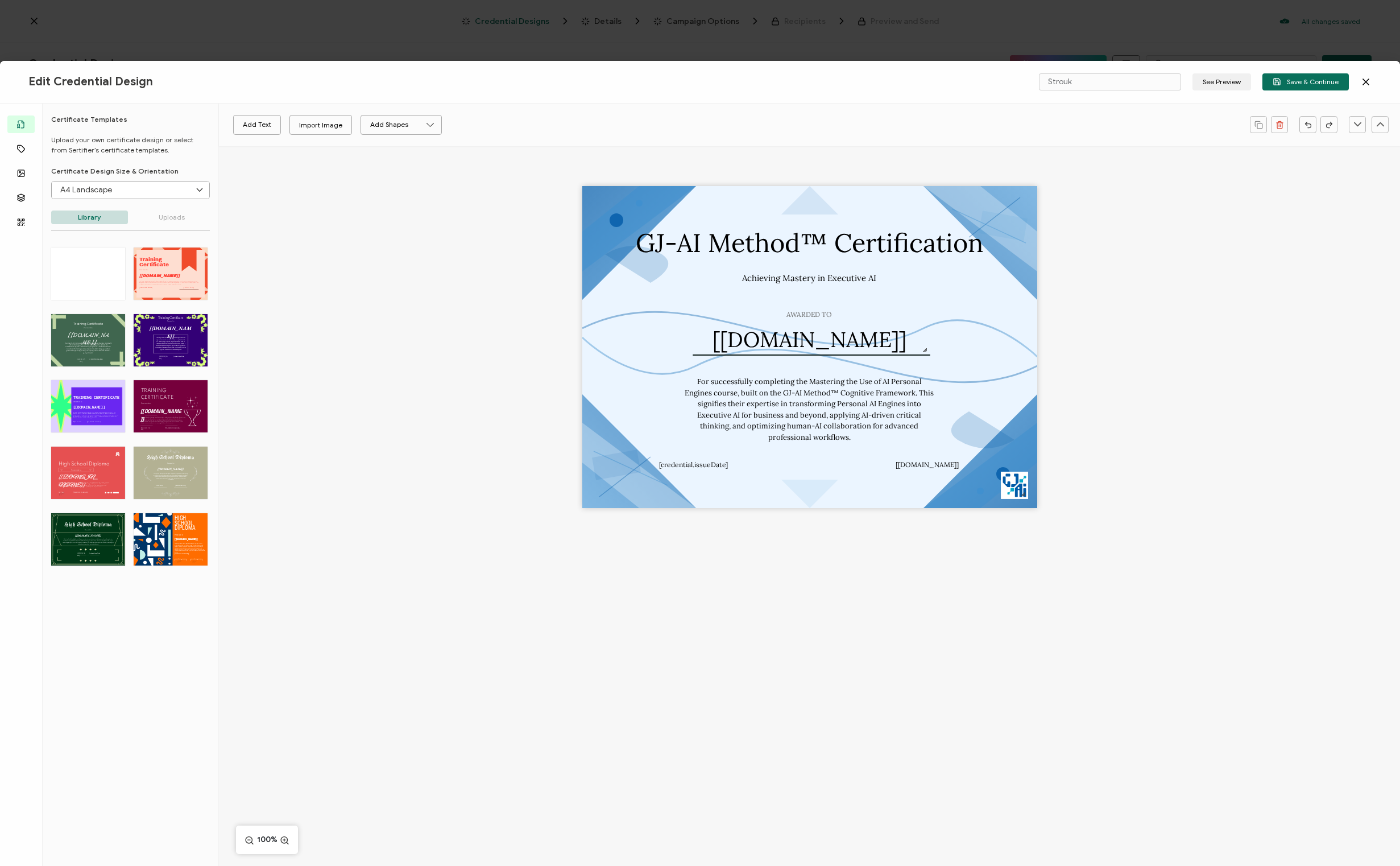
click at [184, 191] on input "A4 Landscape" at bounding box center [131, 190] width 158 height 17
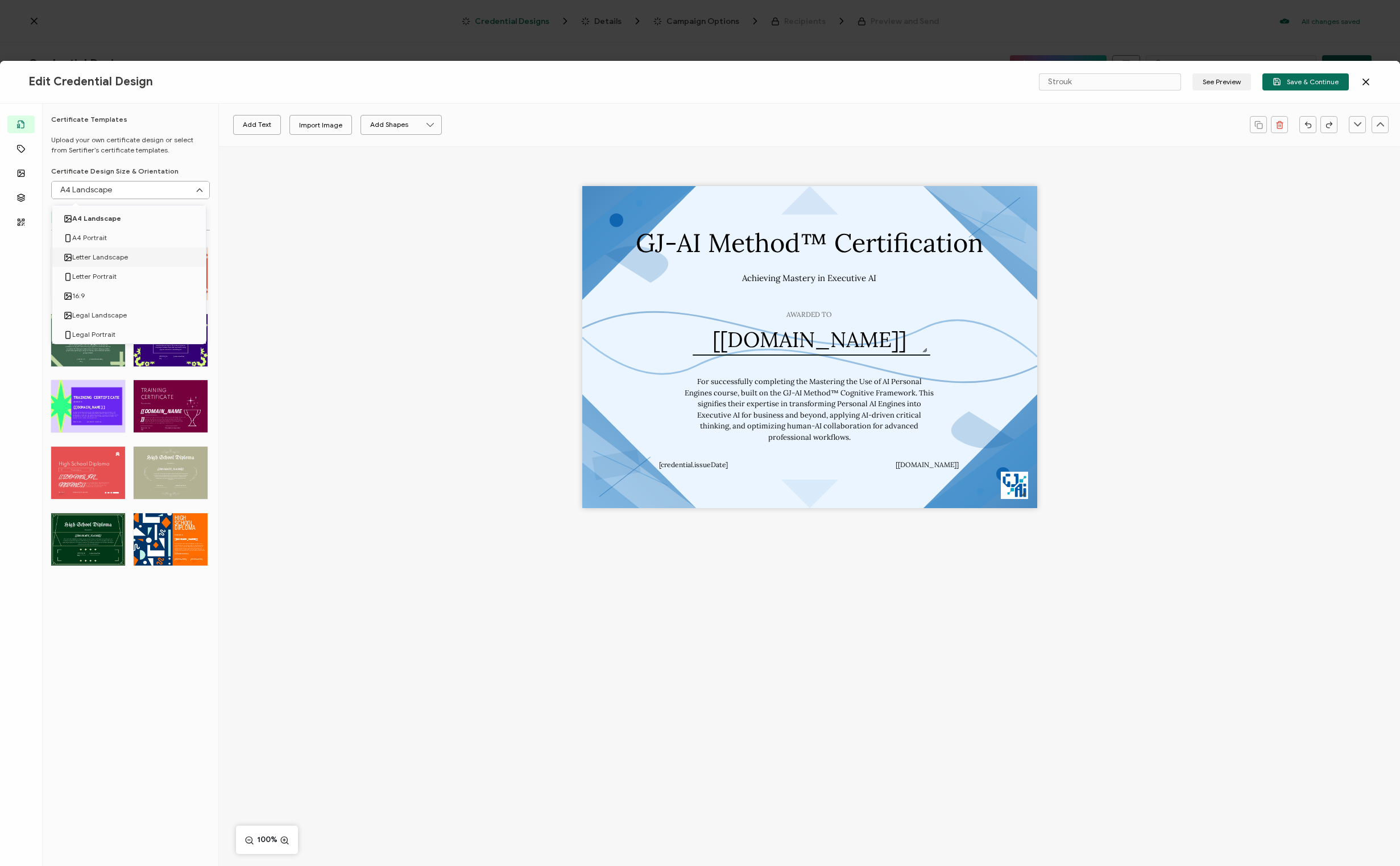
click at [95, 257] on span "Letter Landscape" at bounding box center [99, 256] width 56 height 19
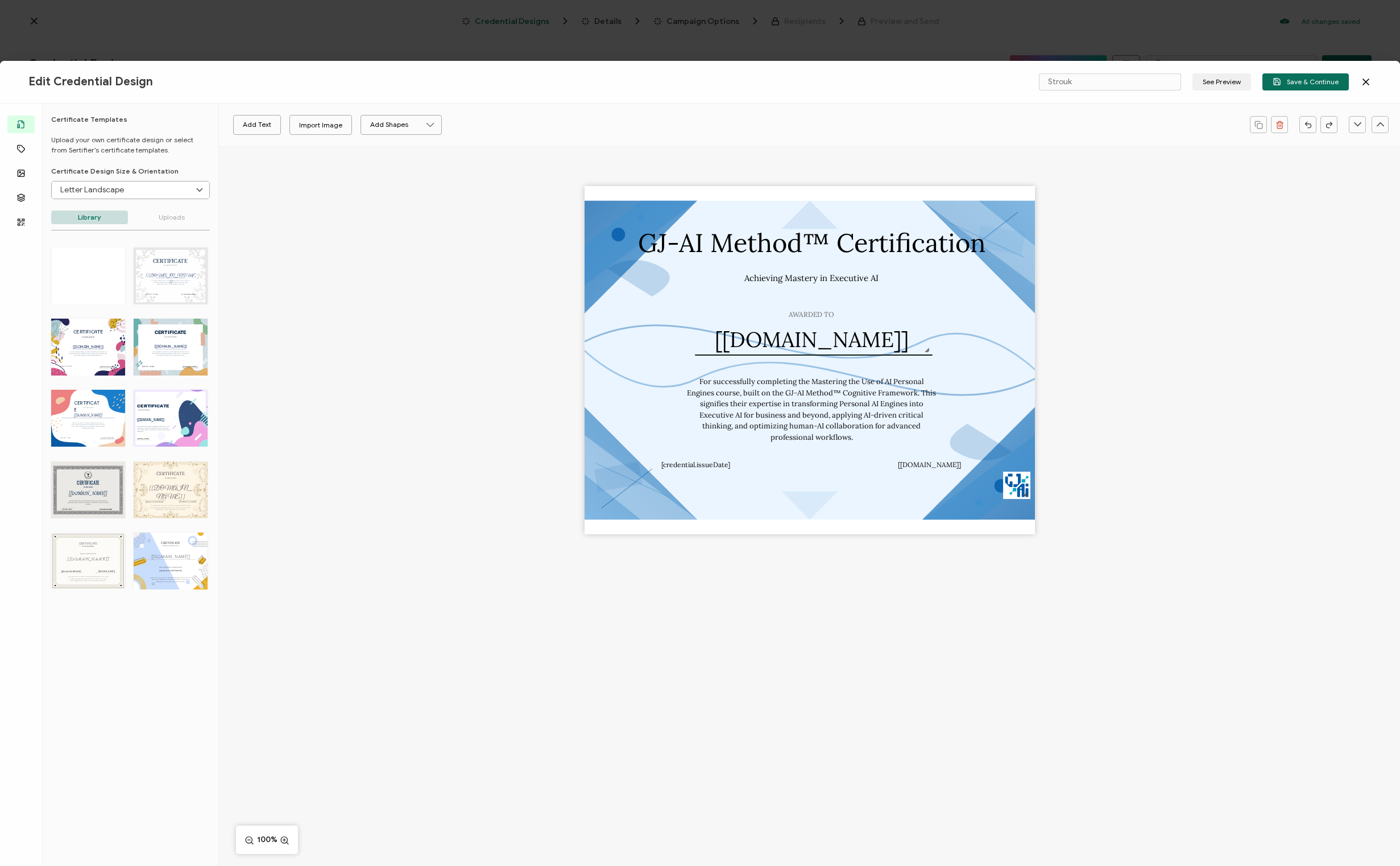
click at [174, 192] on input "Letter Landscape" at bounding box center [131, 190] width 158 height 17
click at [116, 220] on span "A4 Landscape" at bounding box center [95, 218] width 46 height 19
type input "A4 Landscape"
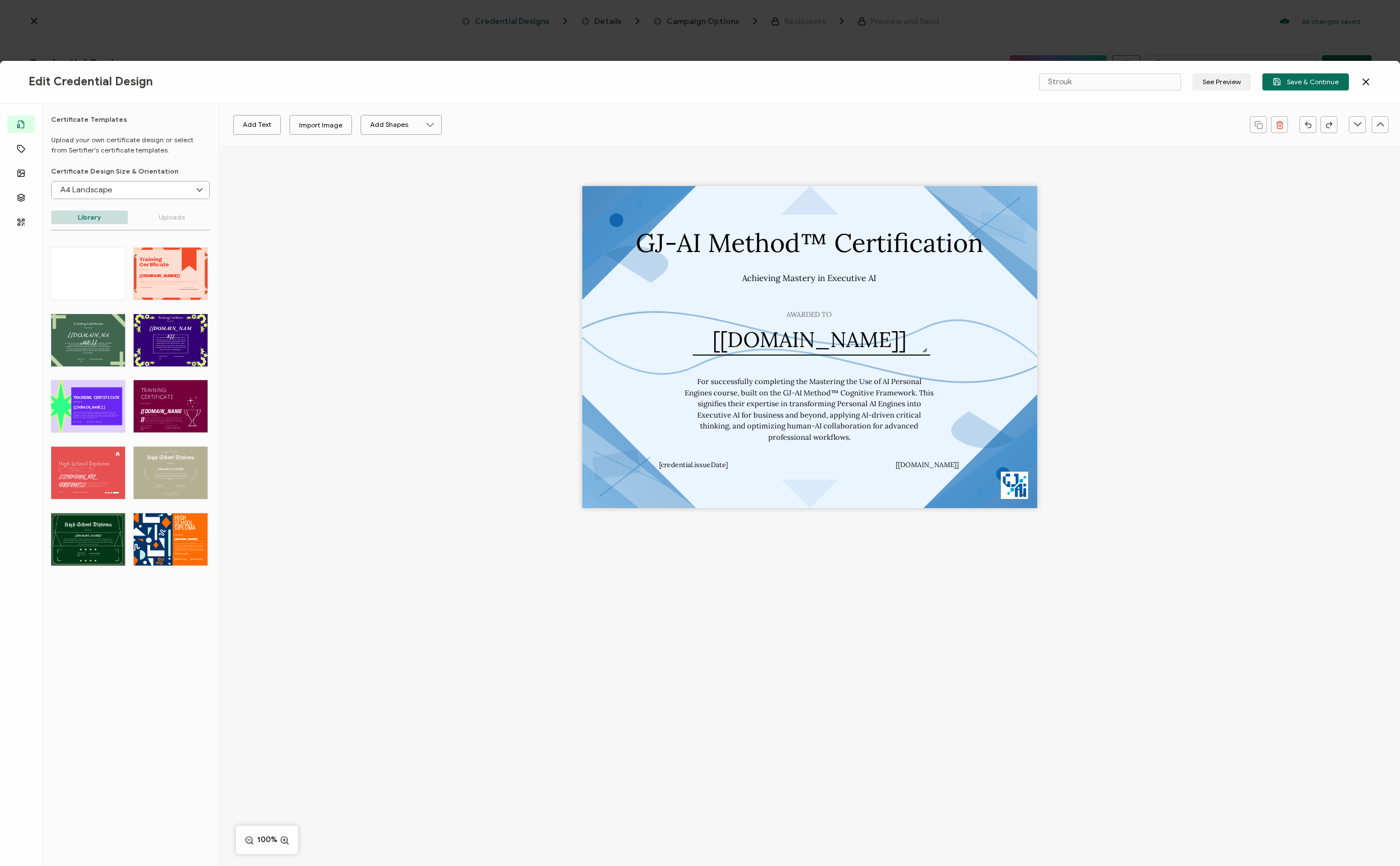
click at [165, 215] on p "Uploads" at bounding box center [172, 217] width 77 height 14
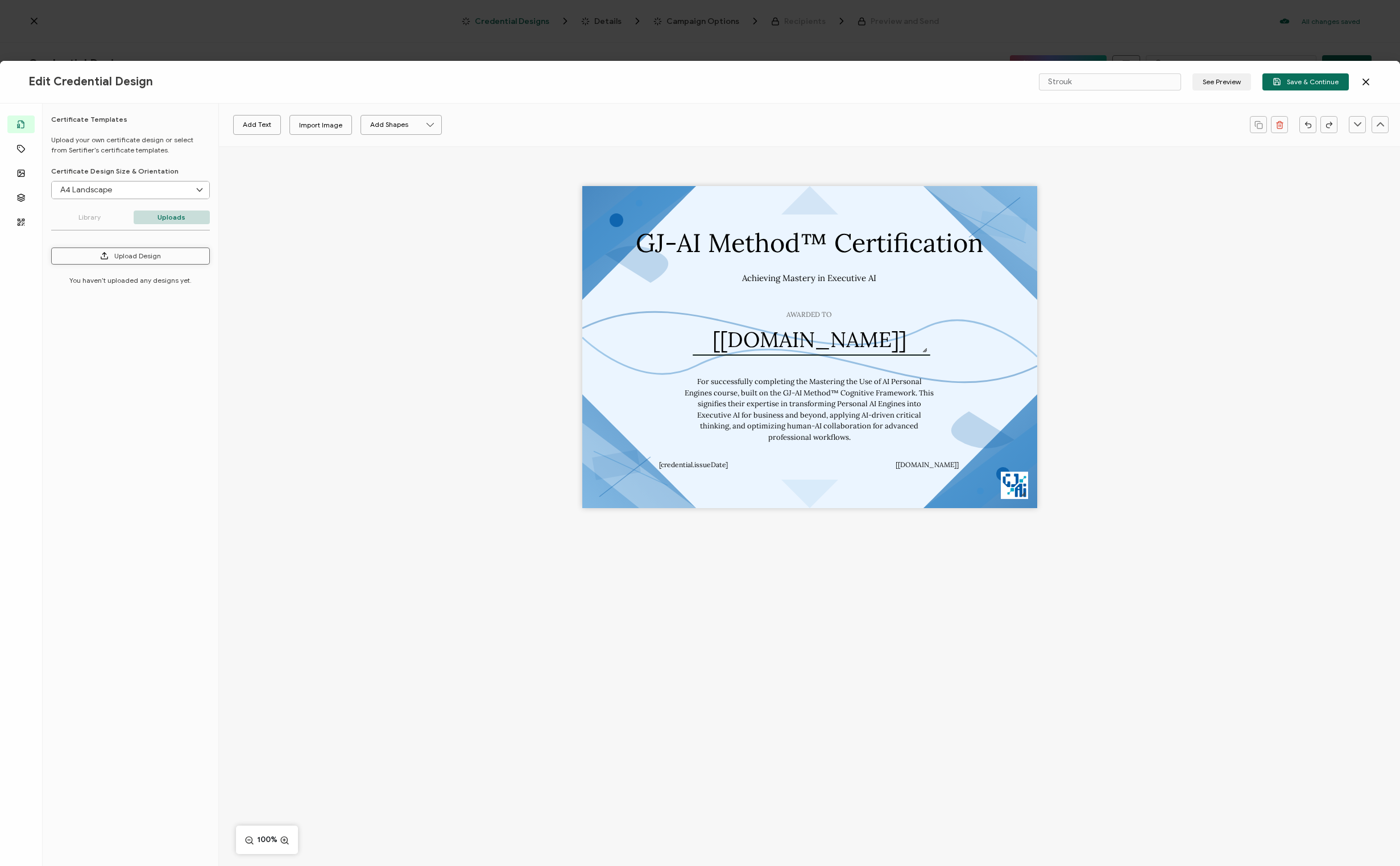
click at [172, 256] on button "Upload Design" at bounding box center [131, 256] width 159 height 17
